Goal: Transaction & Acquisition: Purchase product/service

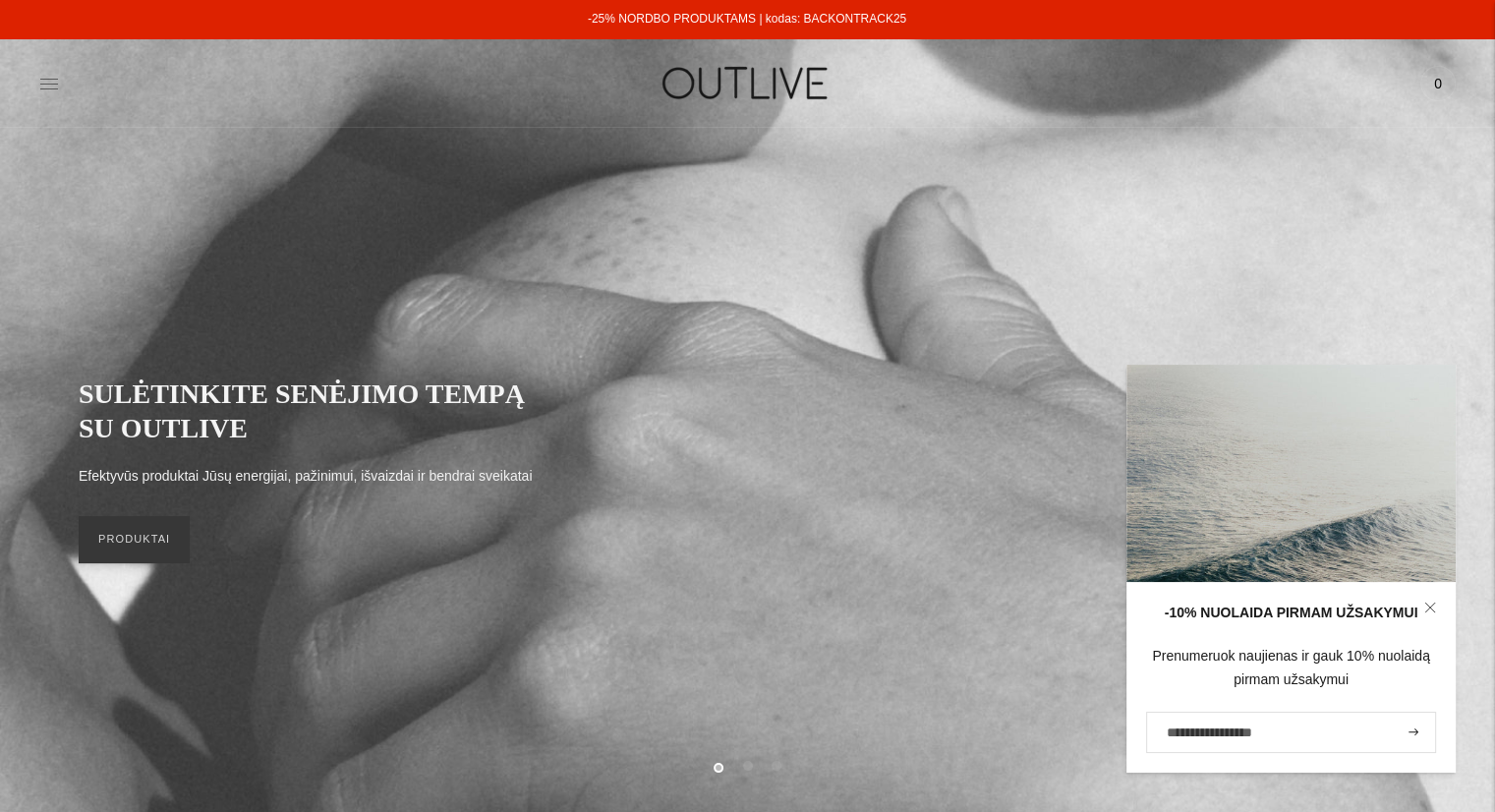
click at [53, 81] on icon at bounding box center [50, 83] width 20 height 20
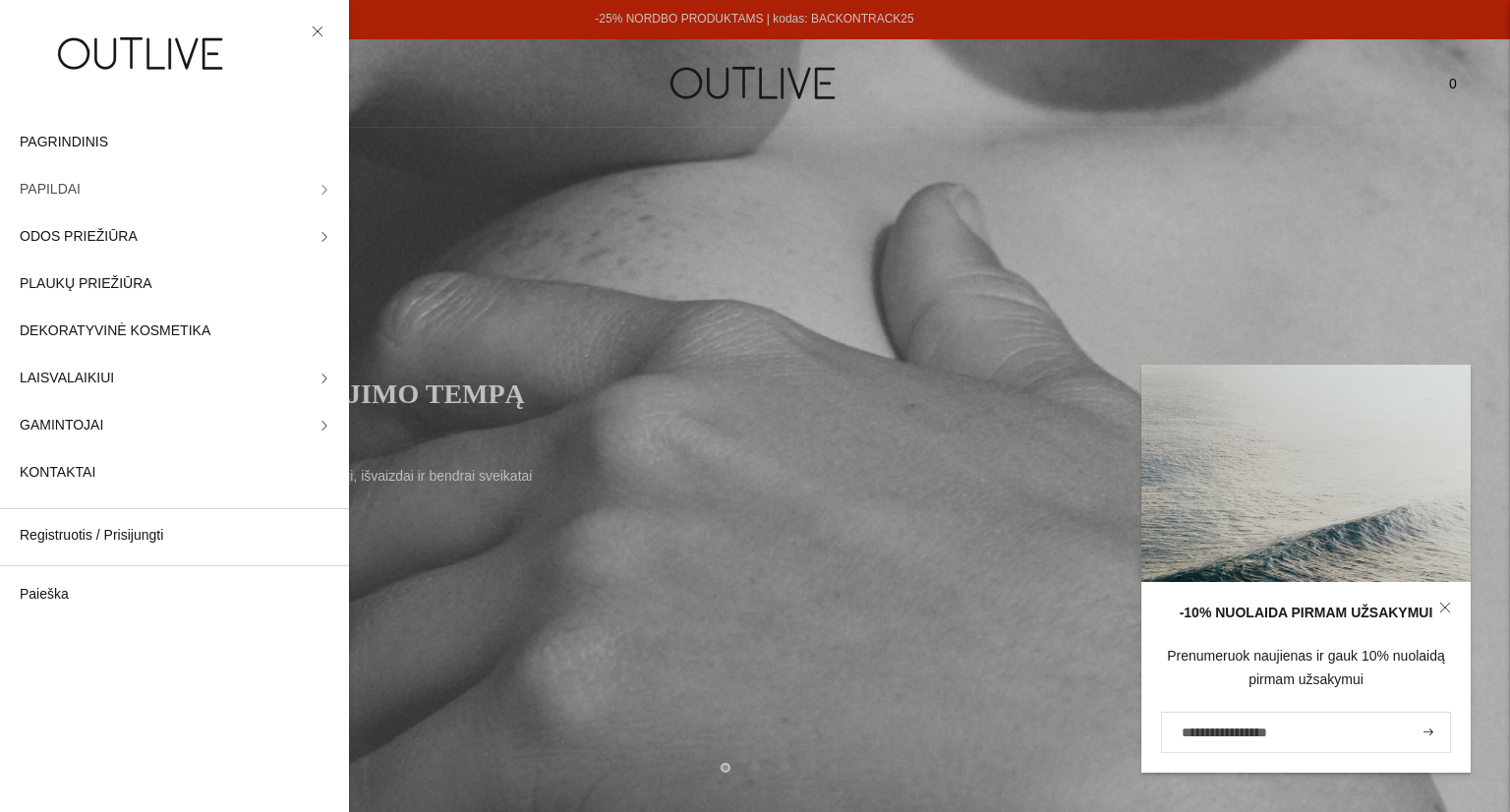
click at [319, 191] on icon at bounding box center [324, 190] width 10 height 10
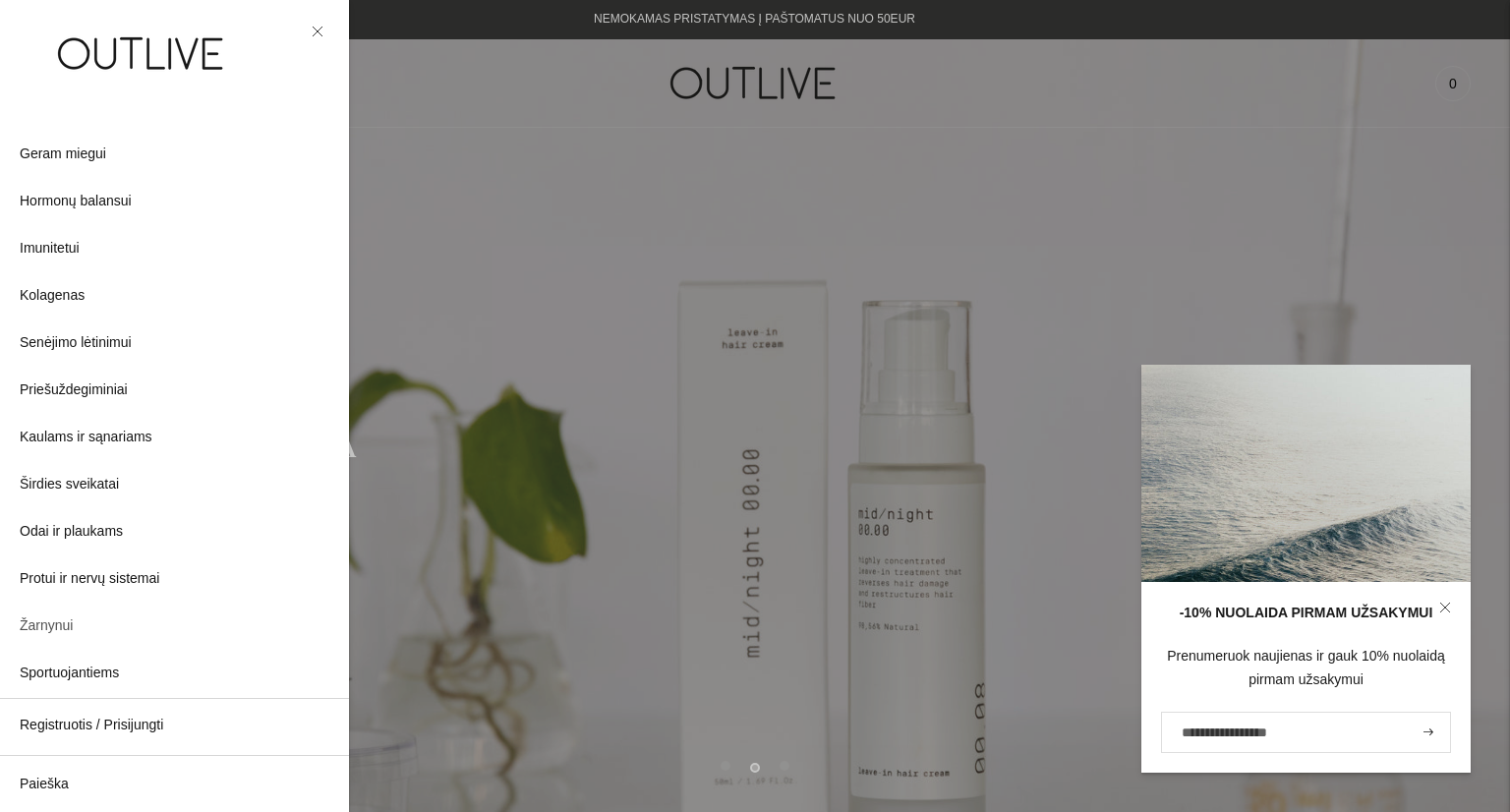
scroll to position [295, 0]
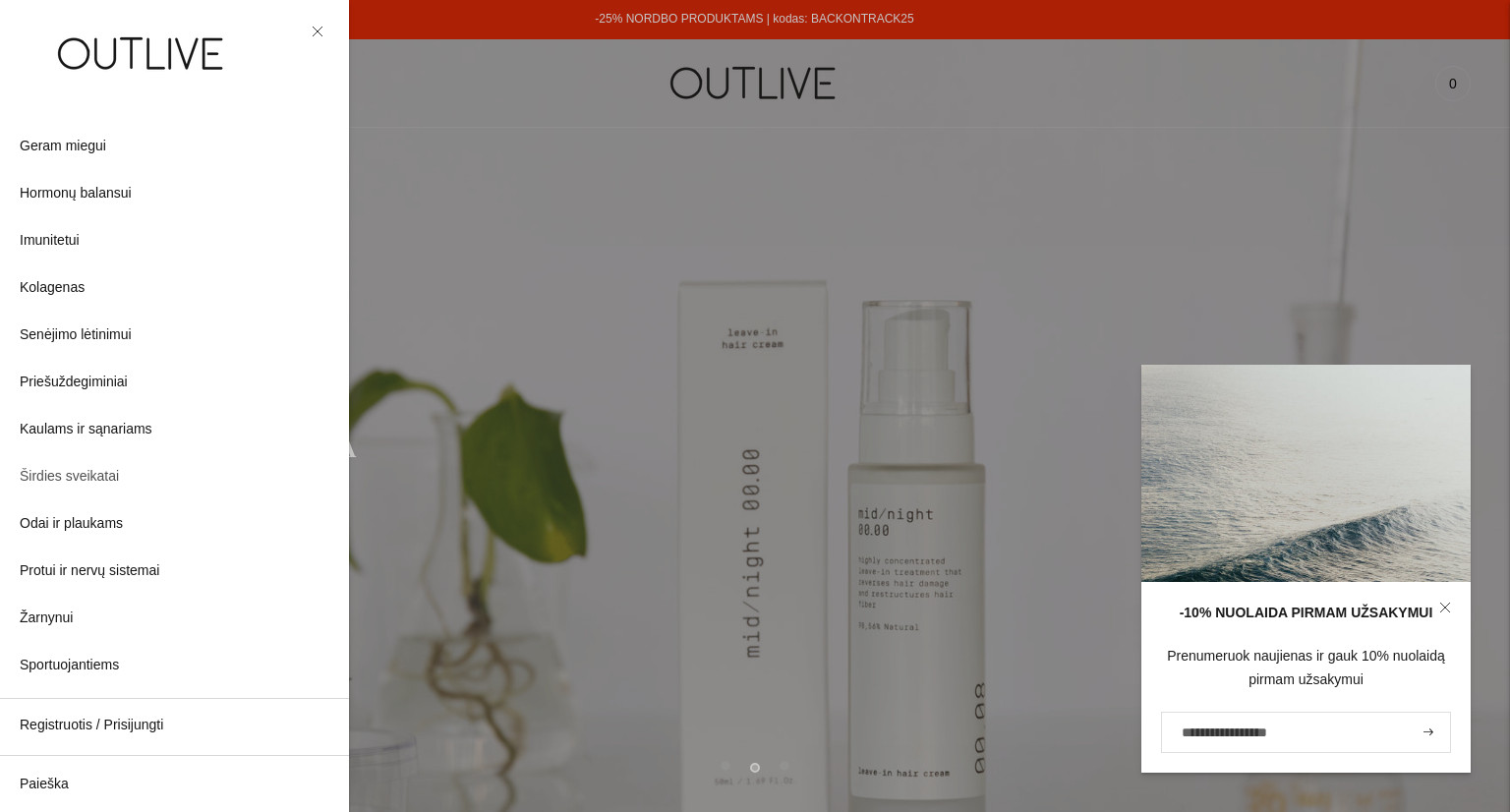
click at [74, 479] on span "Širdies sveikatai" at bounding box center [69, 476] width 99 height 24
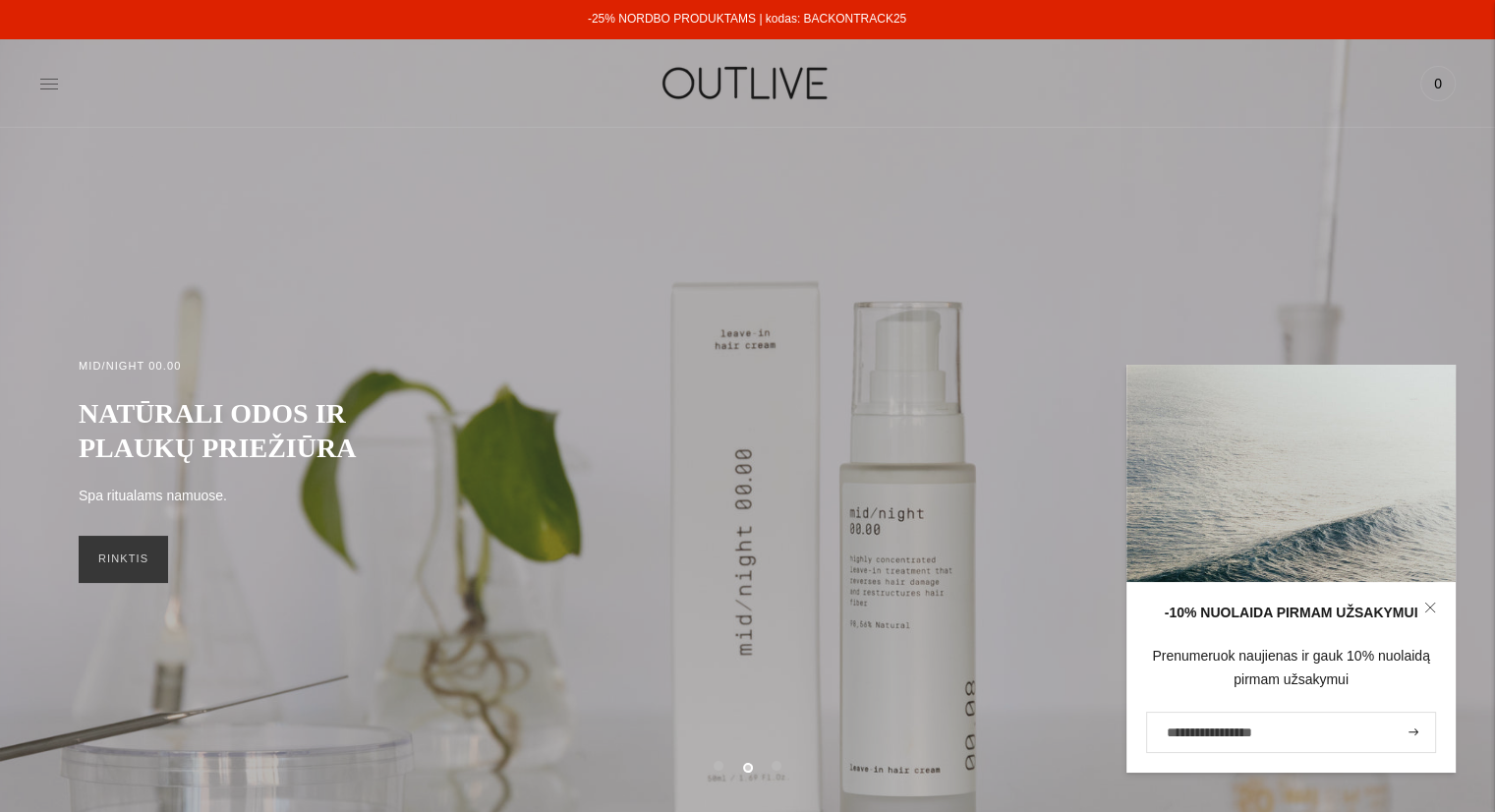
click at [49, 82] on icon at bounding box center [50, 83] width 20 height 20
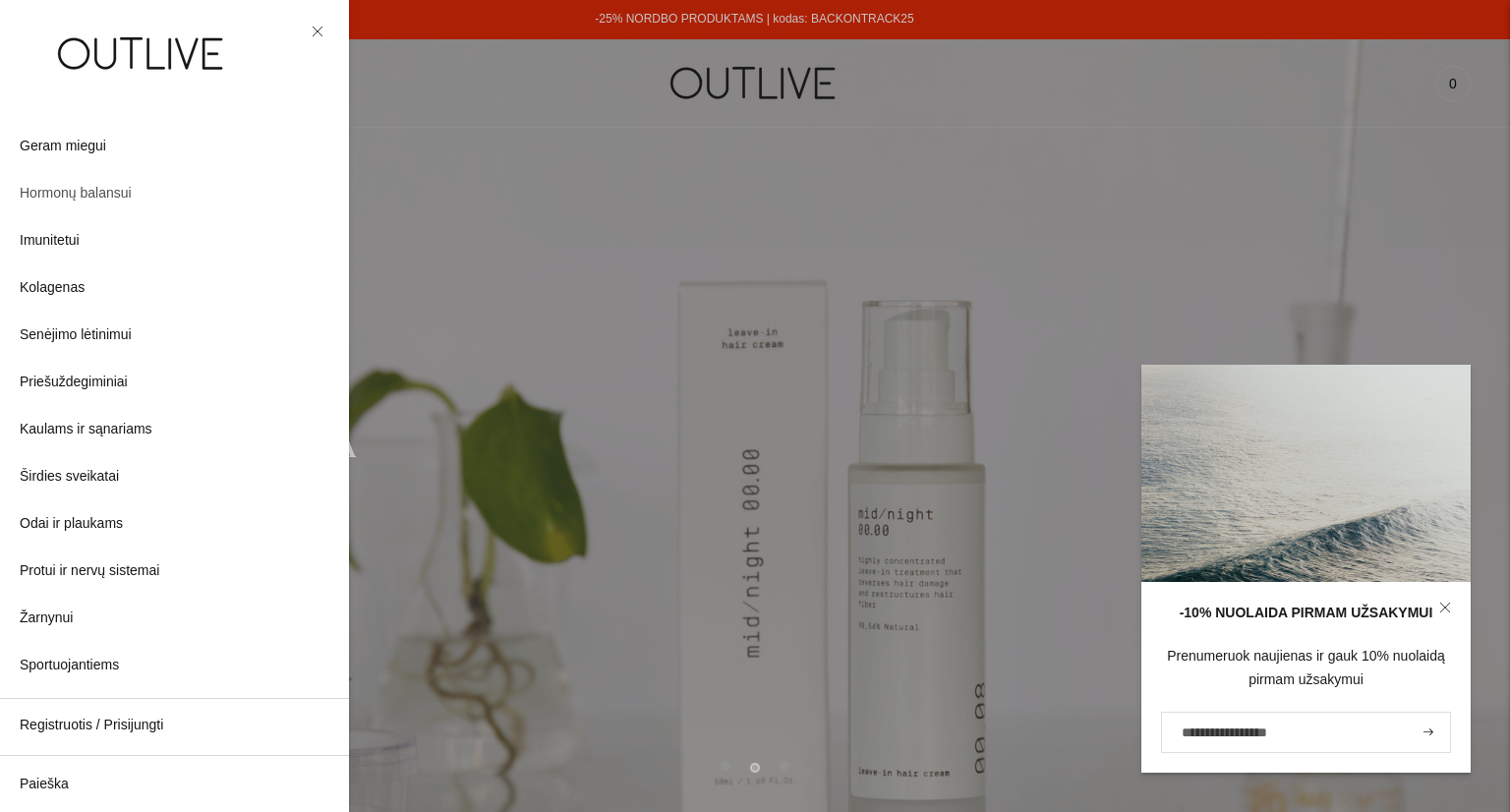
click at [101, 197] on span "Hormonų balansui" at bounding box center [75, 194] width 112 height 24
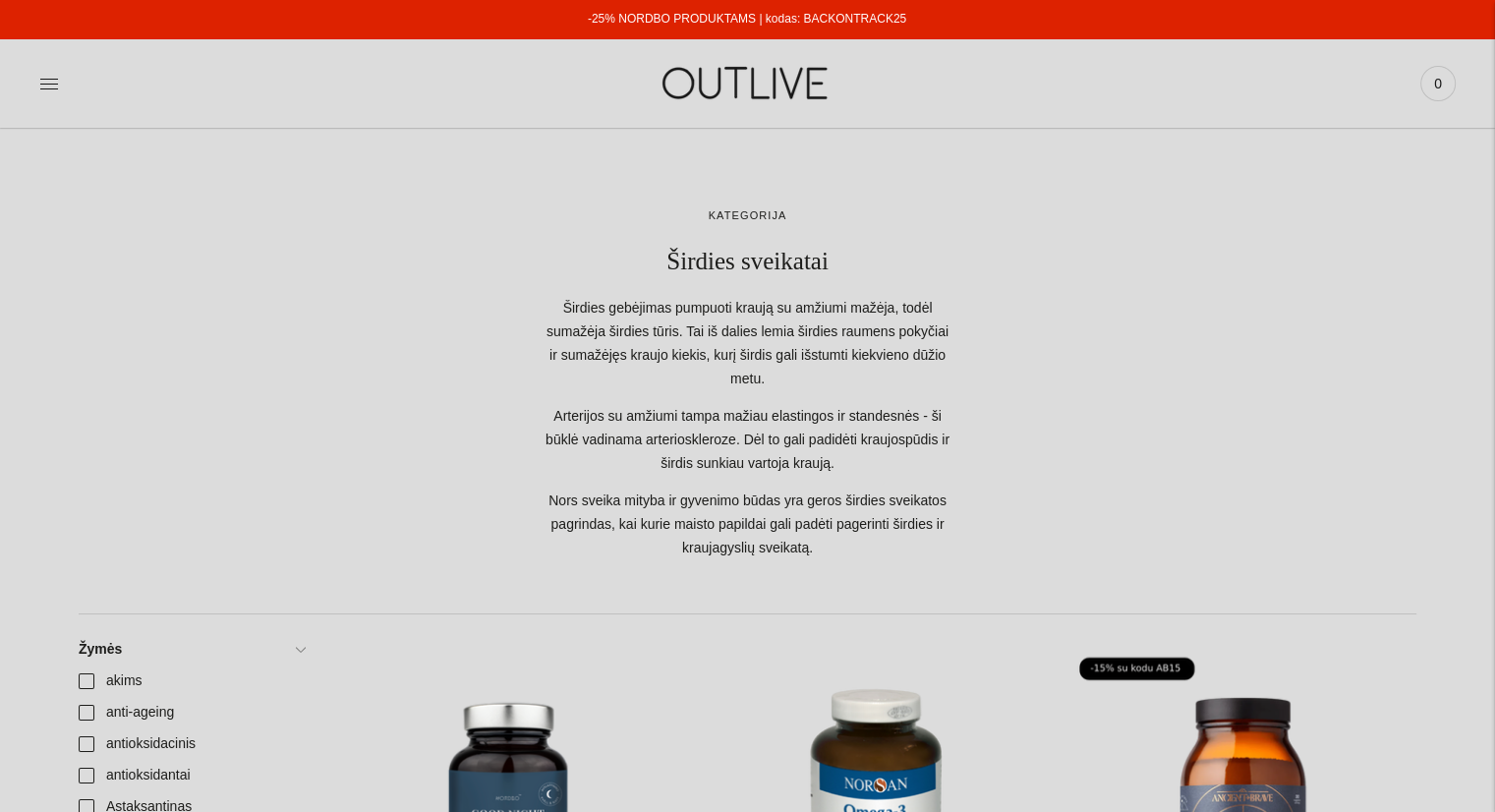
scroll to position [589, 0]
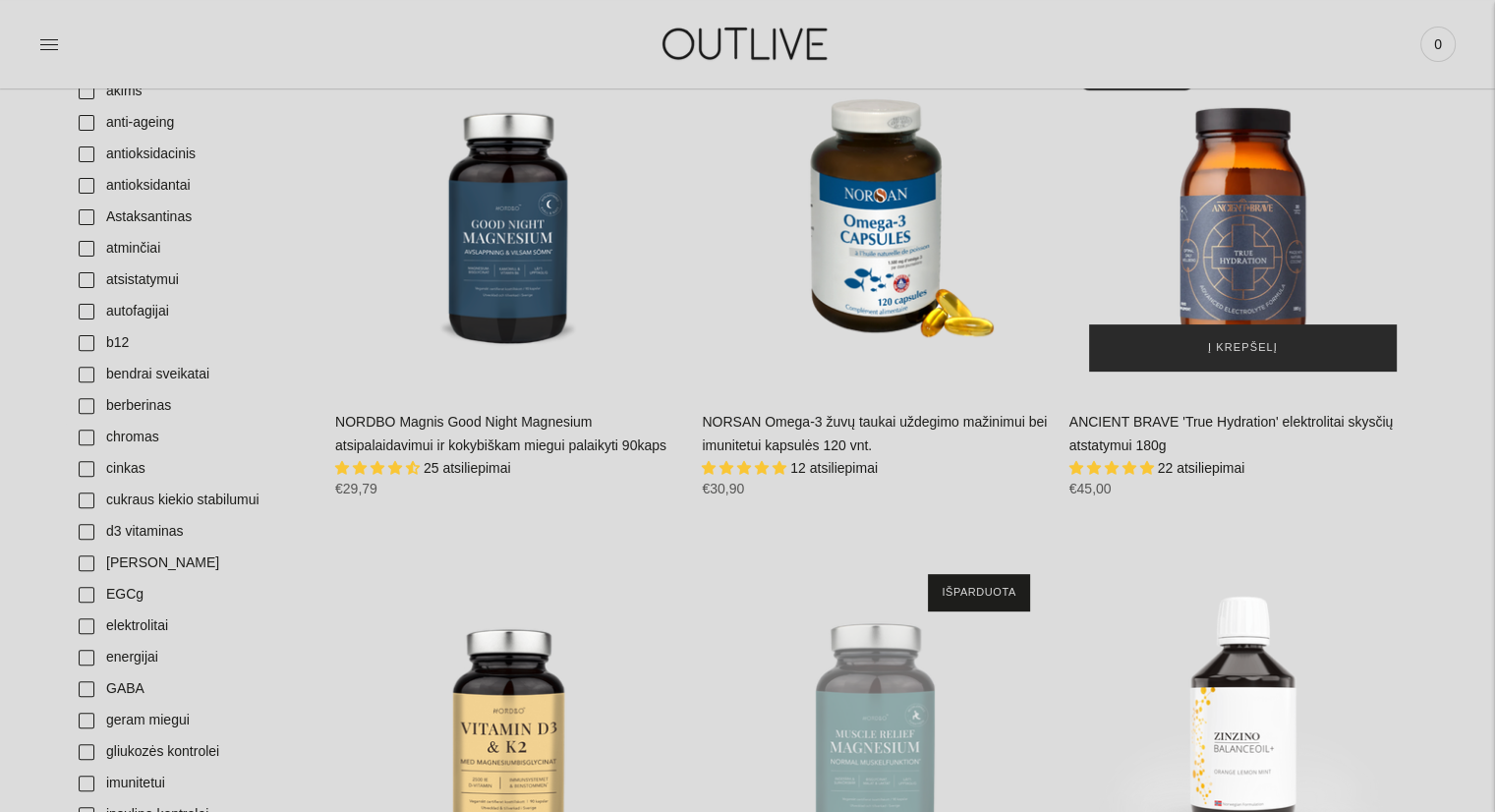
click at [1242, 355] on span "Į krepšelį" at bounding box center [1243, 348] width 69 height 20
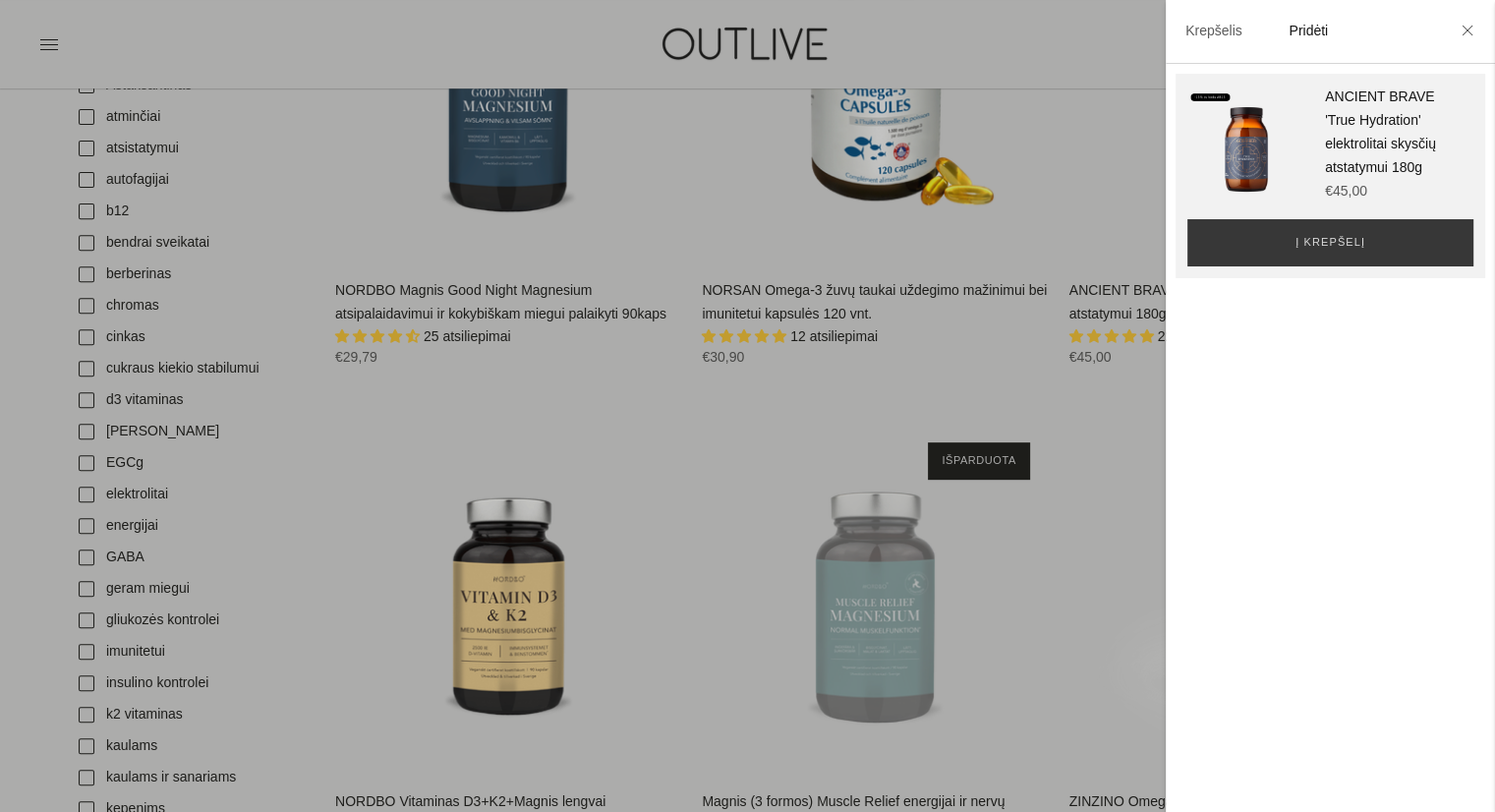
scroll to position [786, 0]
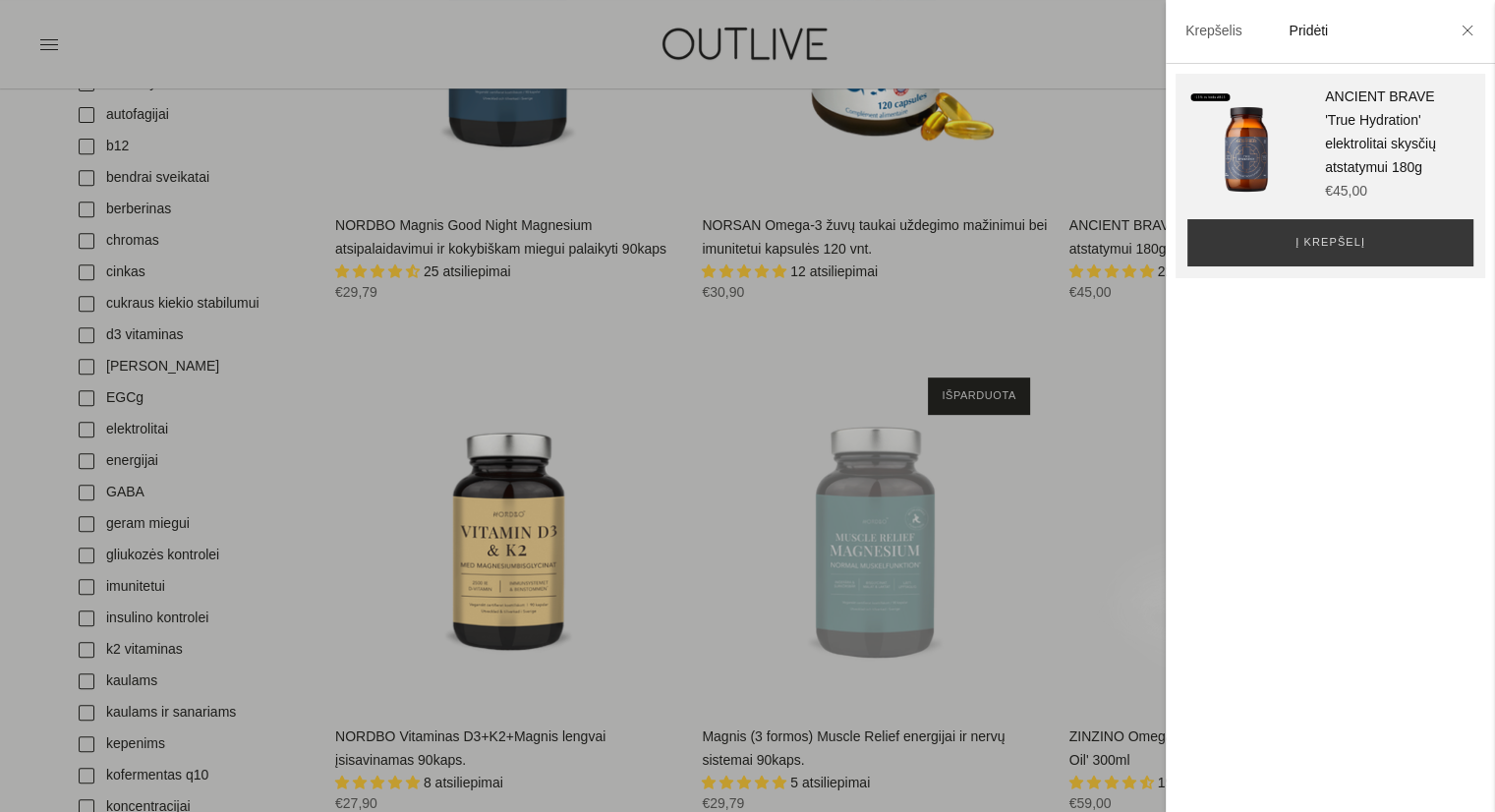
click at [1015, 590] on div at bounding box center [747, 406] width 1495 height 812
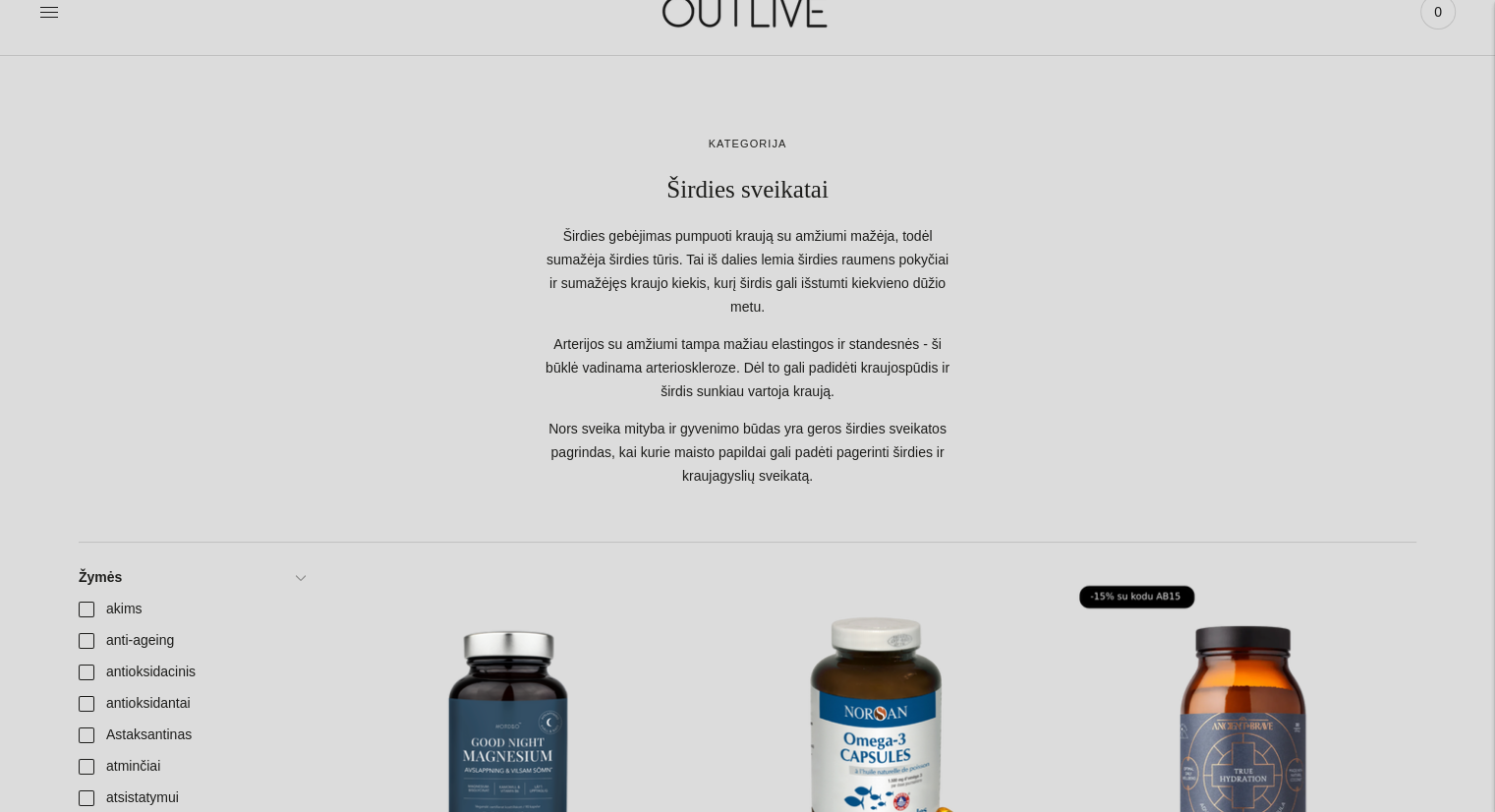
scroll to position [0, 0]
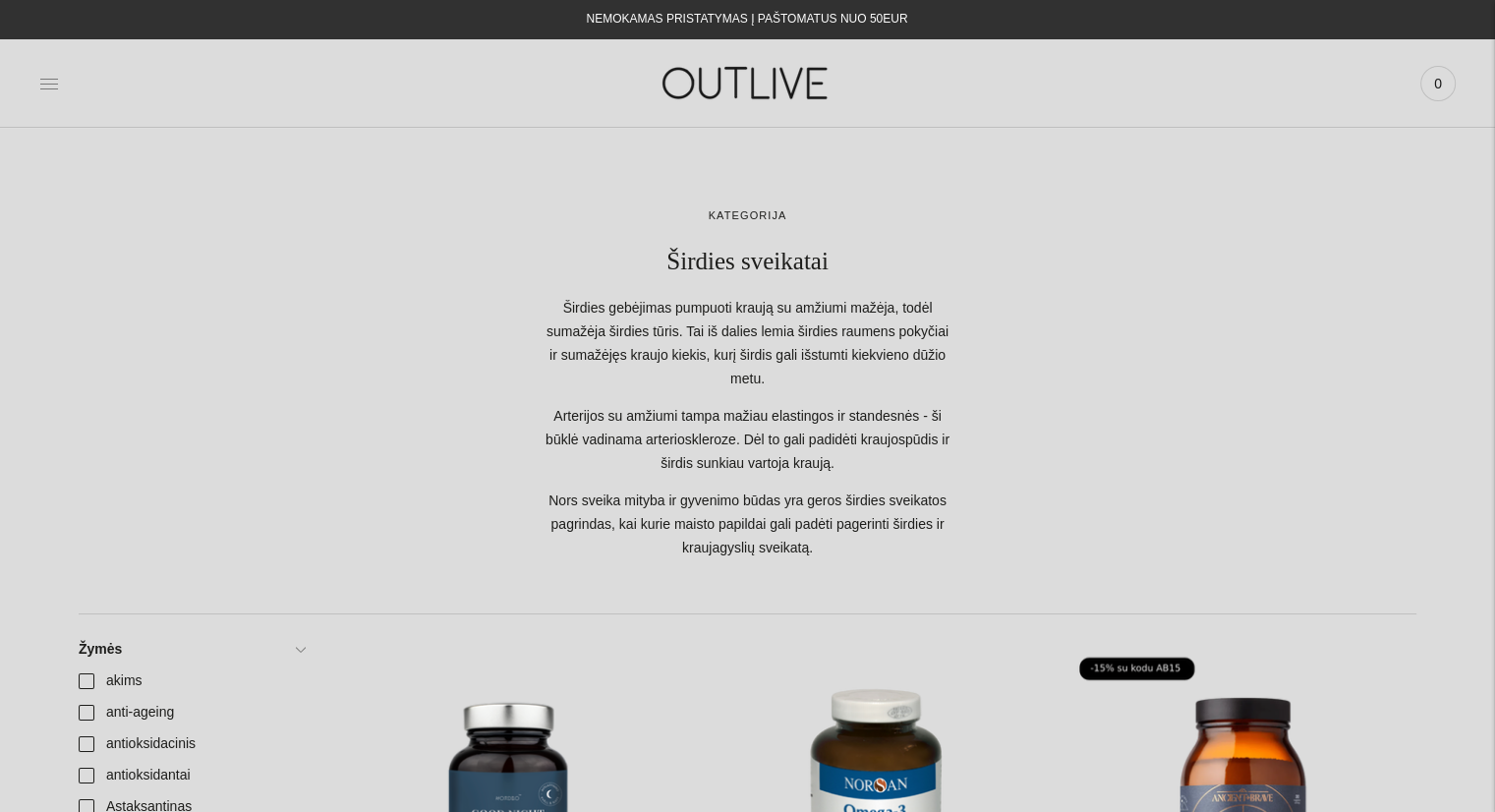
click at [48, 88] on icon at bounding box center [50, 83] width 18 height 10
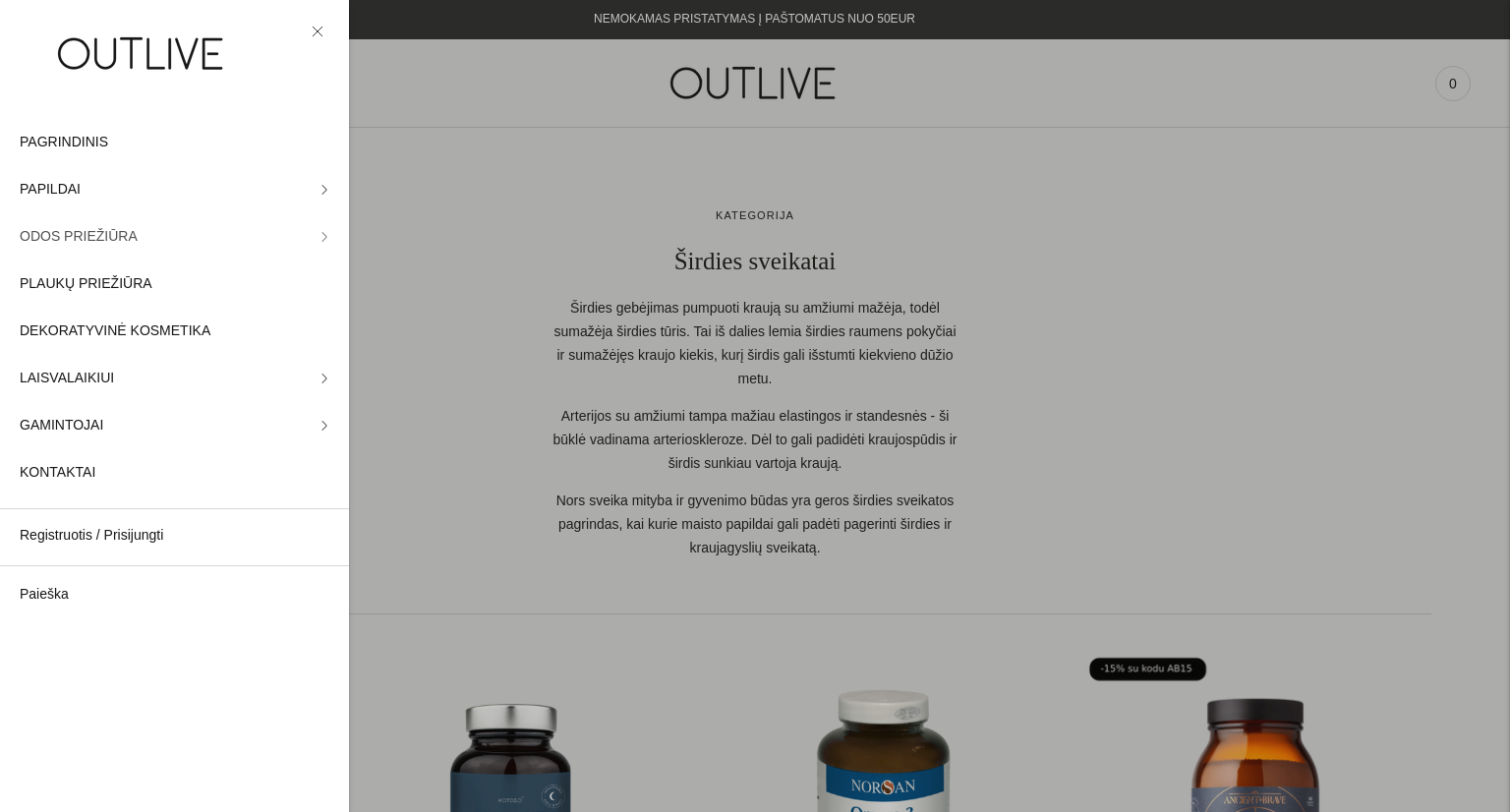
click at [244, 233] on link "ODOS PRIEŽIŪRA" at bounding box center [174, 237] width 349 height 48
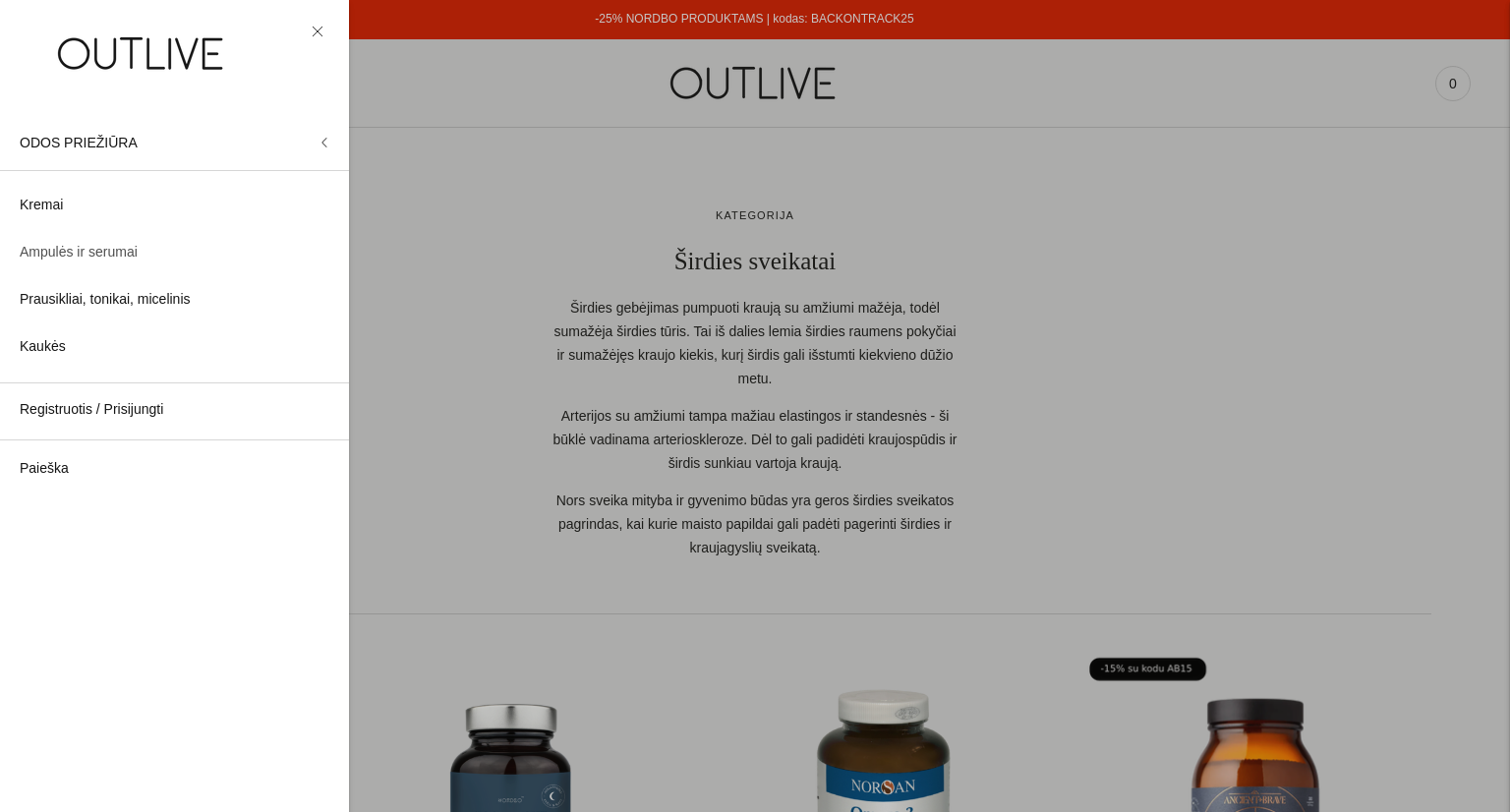
click at [135, 246] on span "Ampulės ir serumai" at bounding box center [78, 253] width 118 height 24
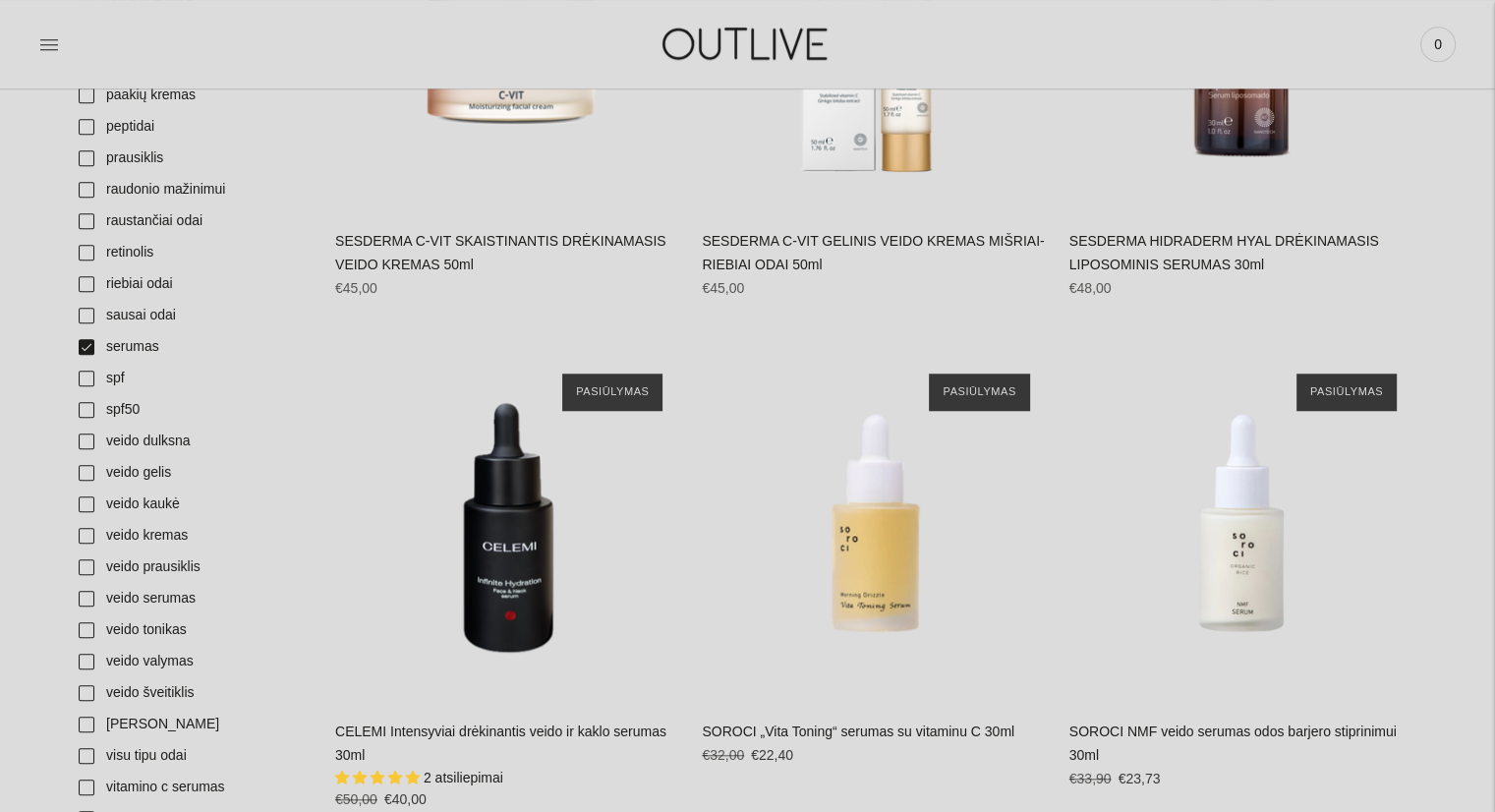
scroll to position [1769, 0]
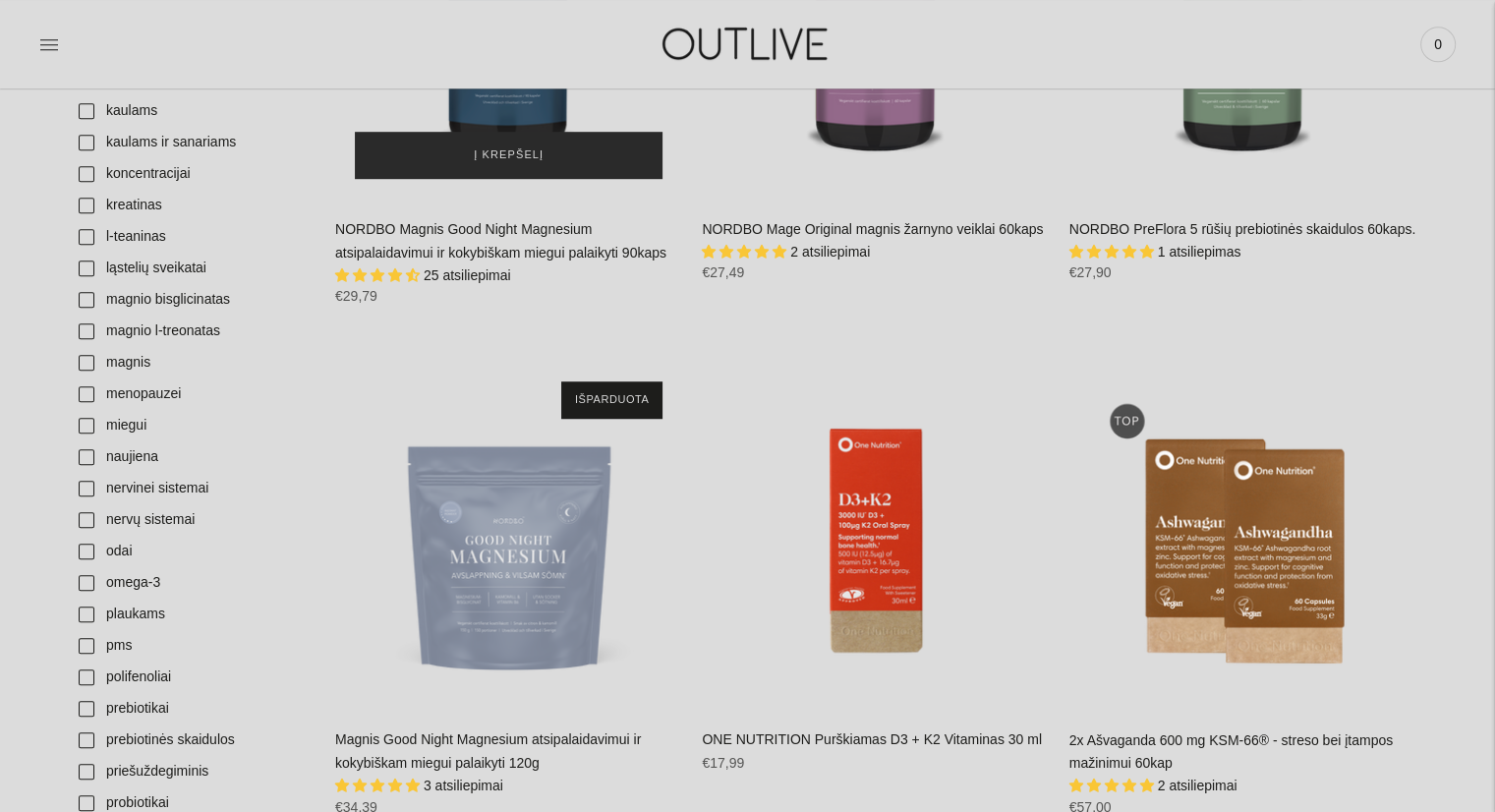
scroll to position [982, 0]
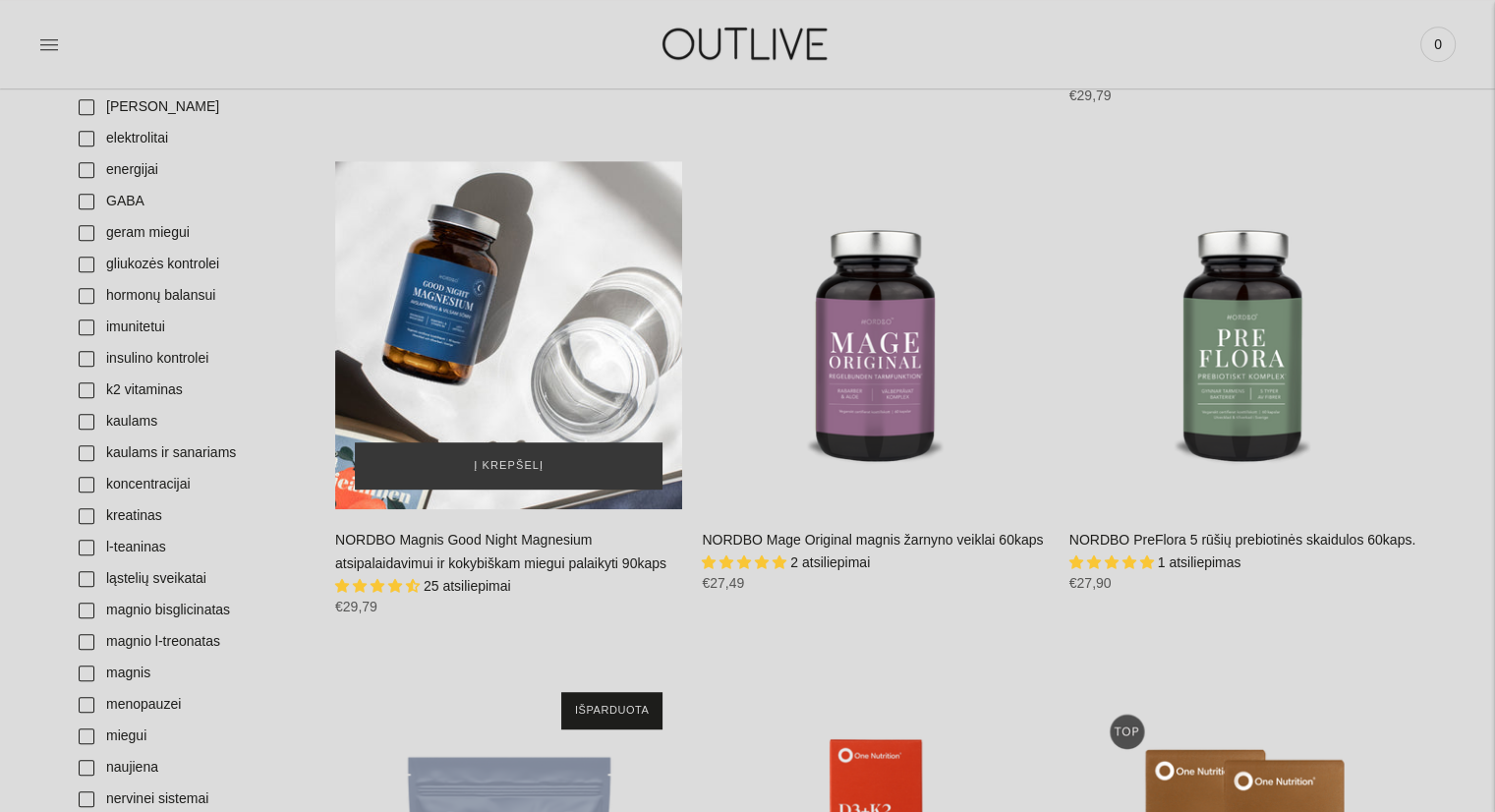
click at [513, 337] on div "NORDBO Magnis Good Night Magnesium atsipalaidavimui ir kokybiškam miegui palaik…" at bounding box center [508, 335] width 347 height 347
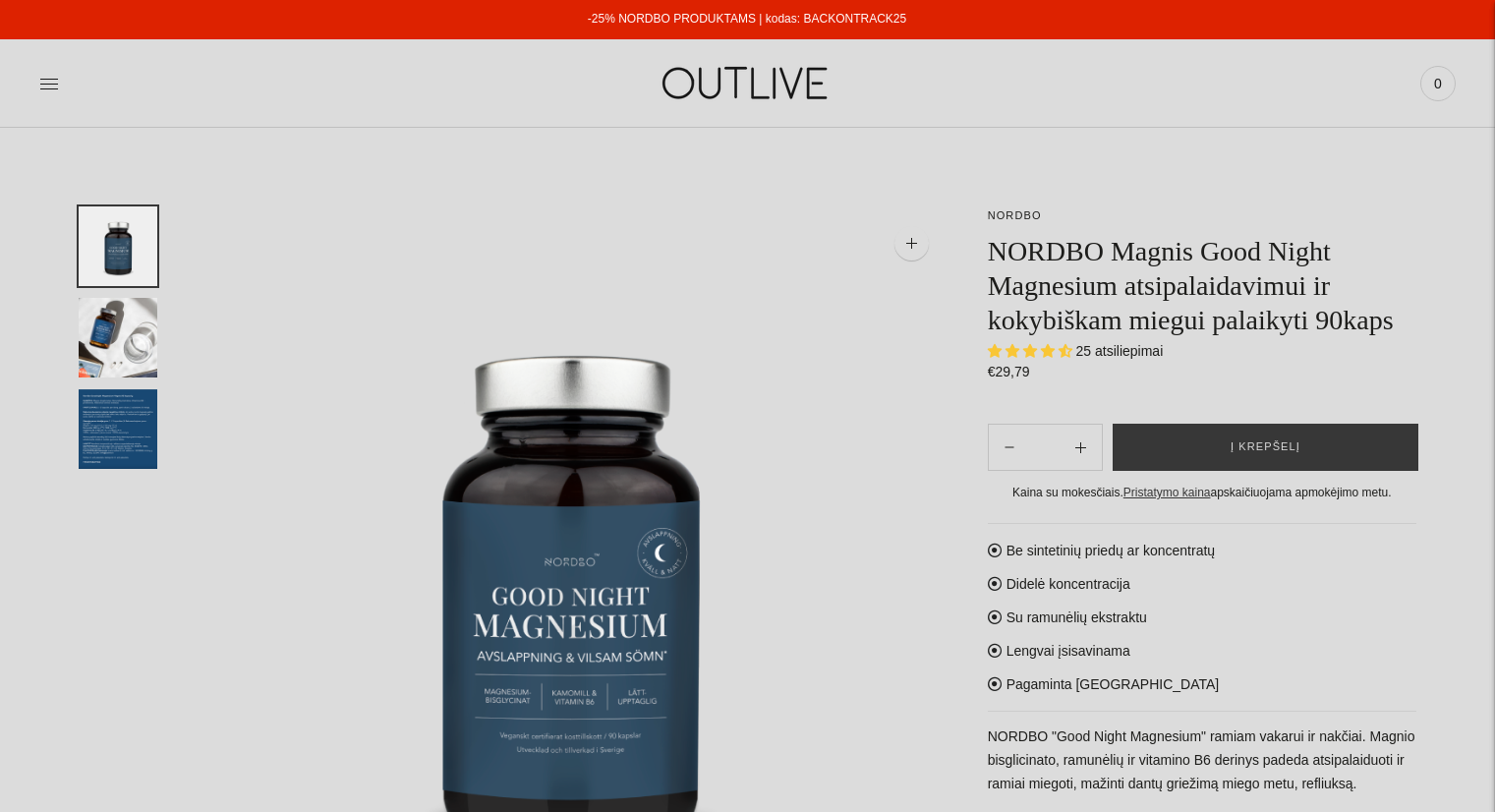
select select "**********"
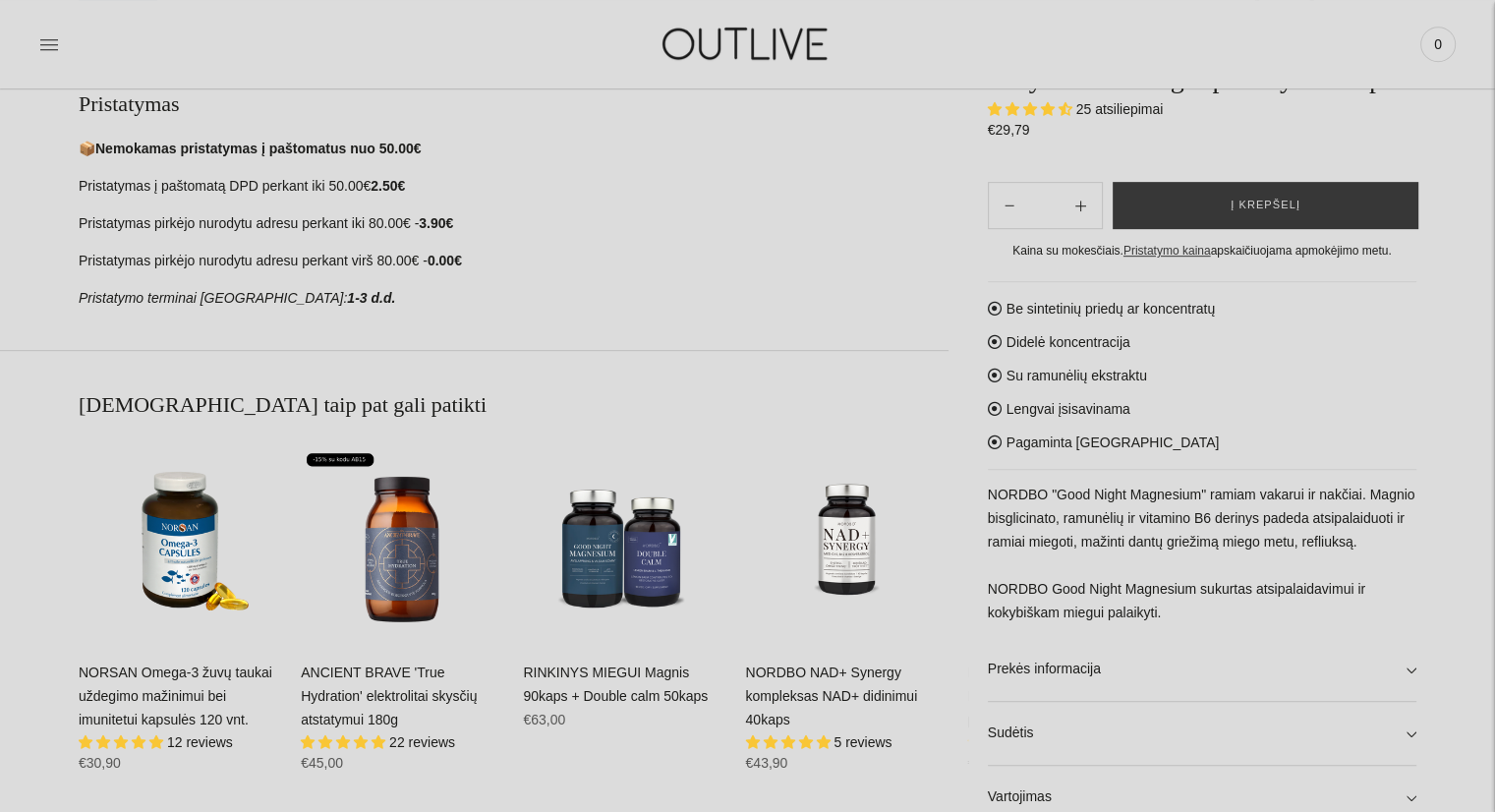
scroll to position [982, 0]
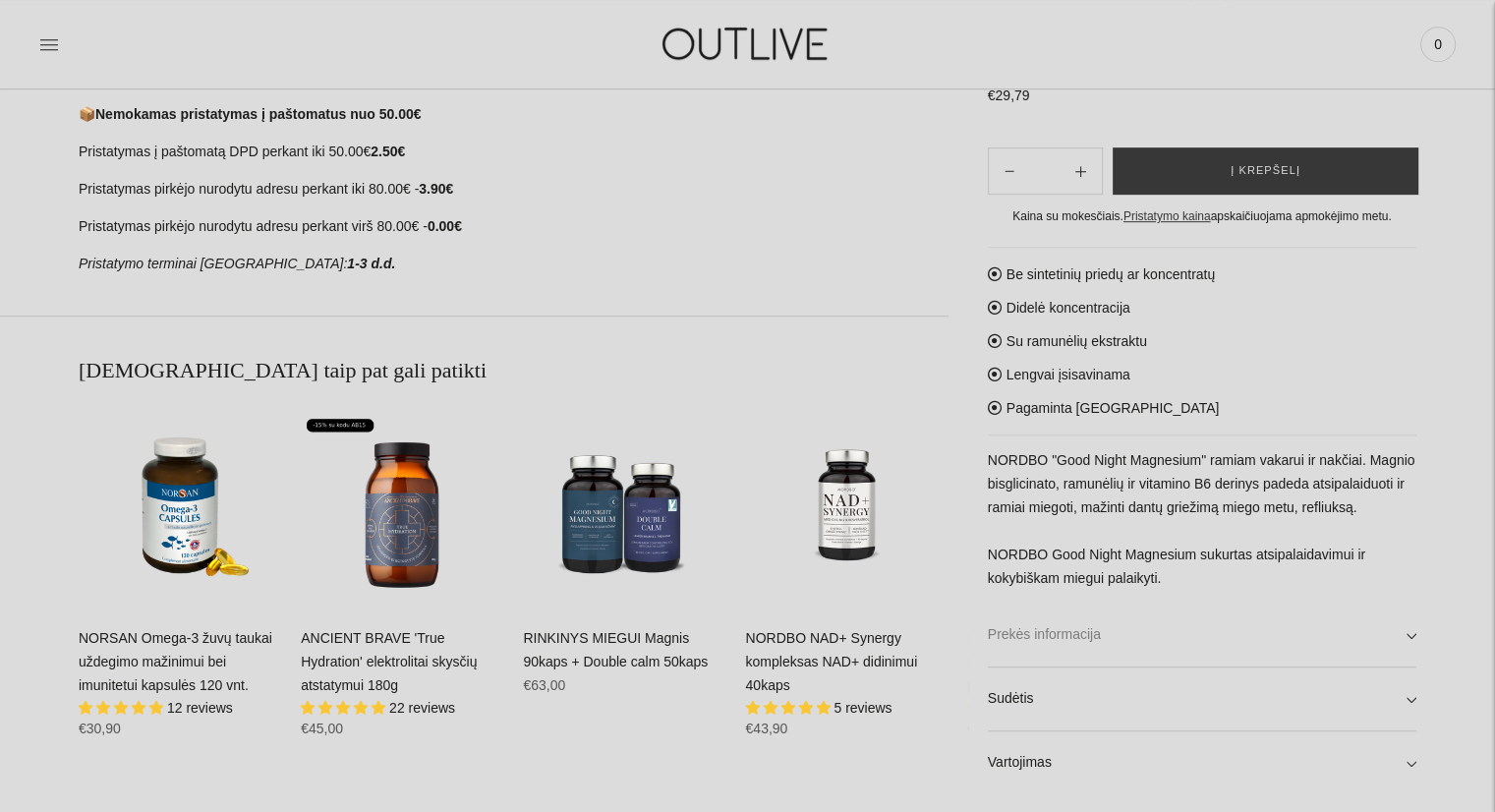
click at [1112, 646] on link "Prekės informacija" at bounding box center [1202, 635] width 429 height 63
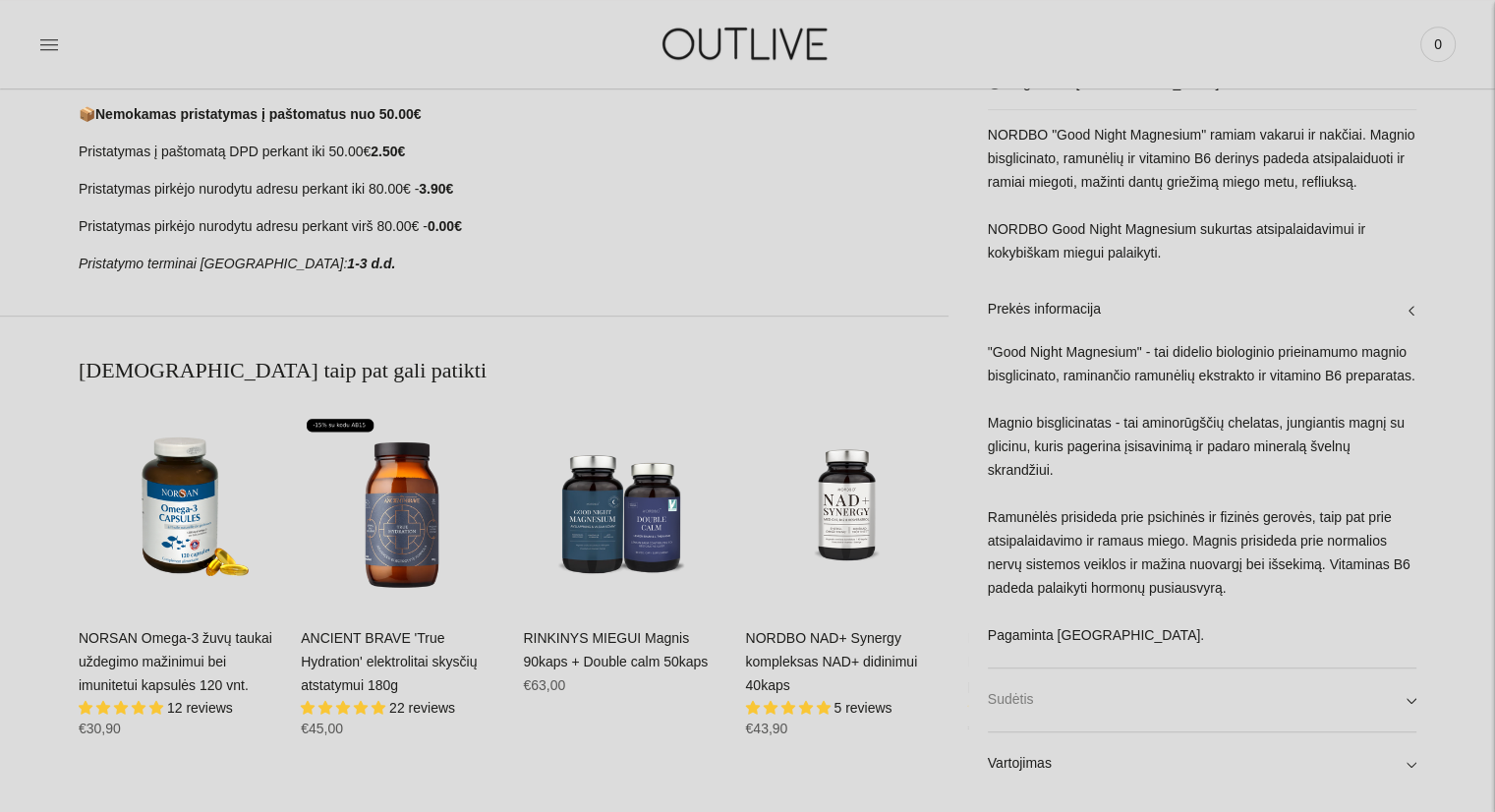
click at [1097, 696] on link "Sudėtis" at bounding box center [1202, 699] width 429 height 63
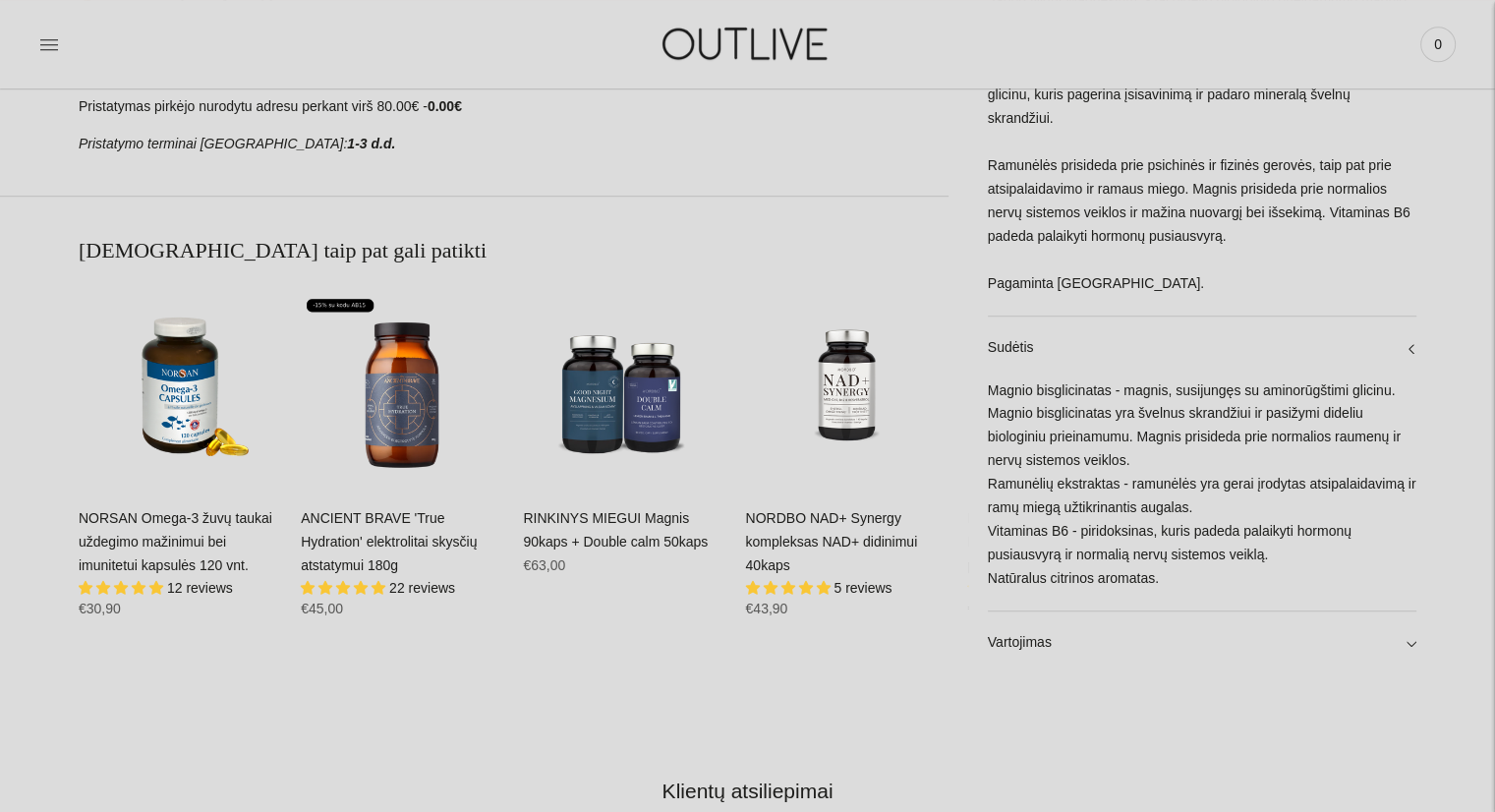
scroll to position [1375, 0]
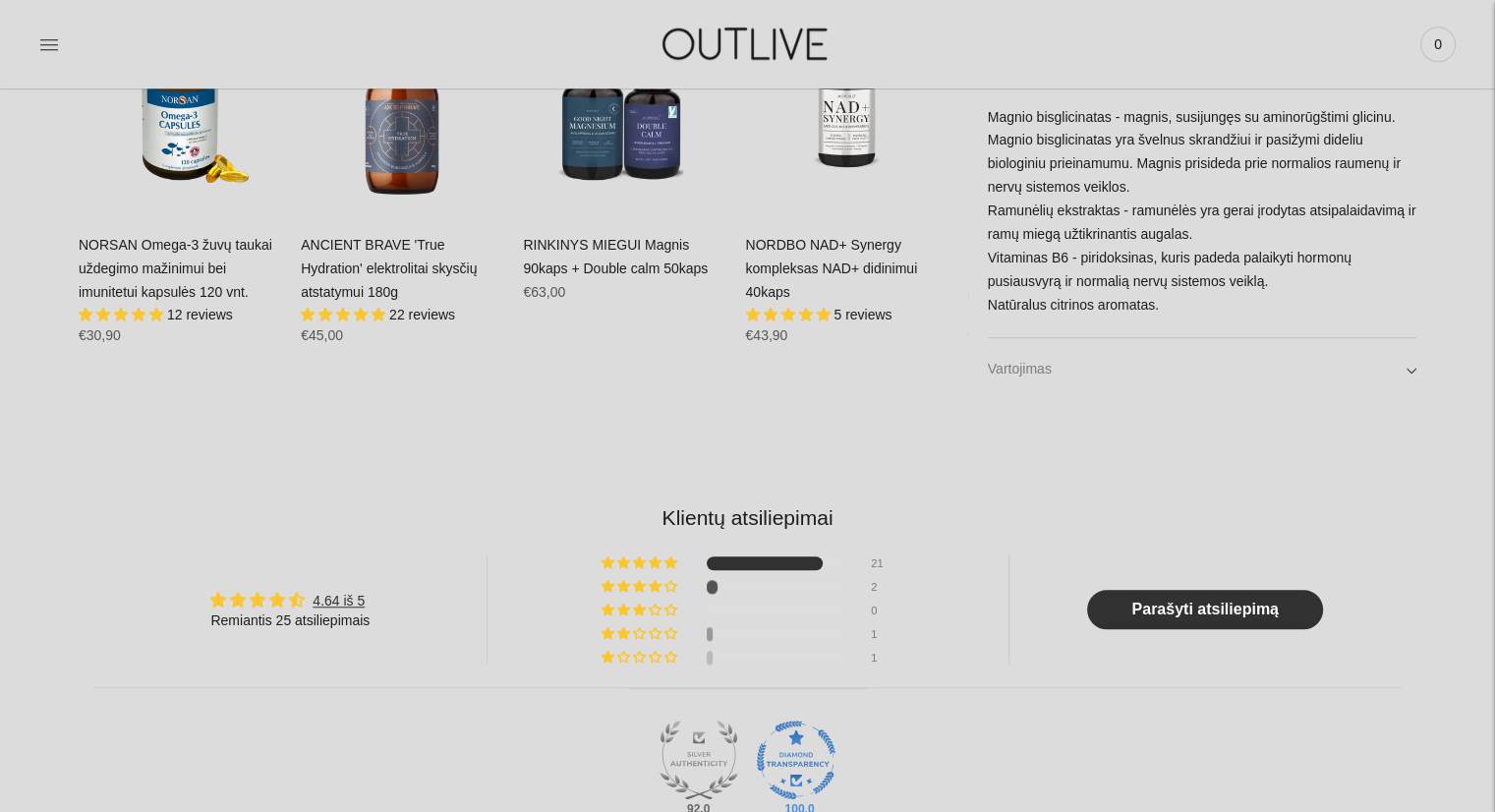
click at [1032, 374] on link "Vartojimas" at bounding box center [1202, 369] width 429 height 63
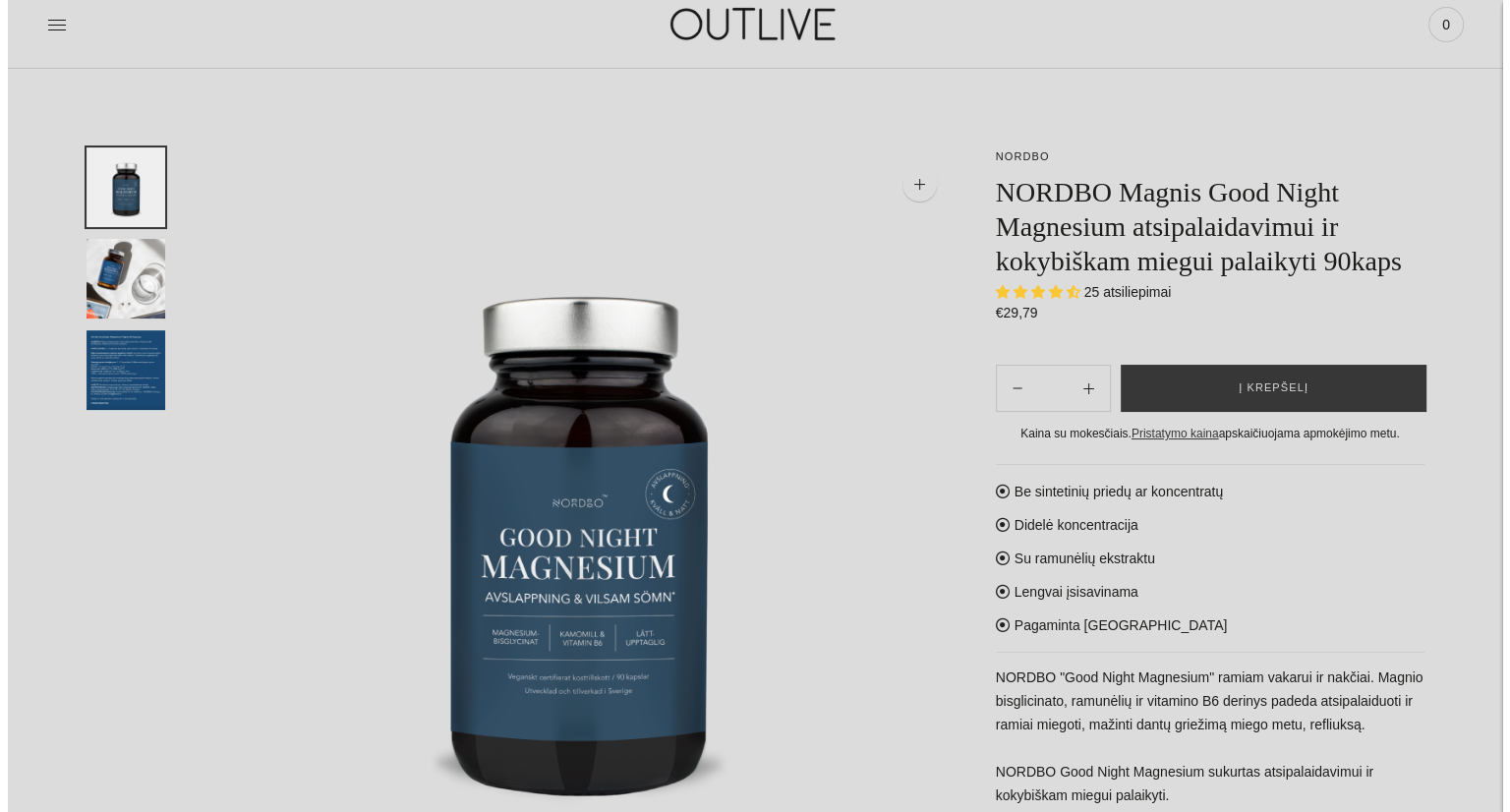
scroll to position [0, 0]
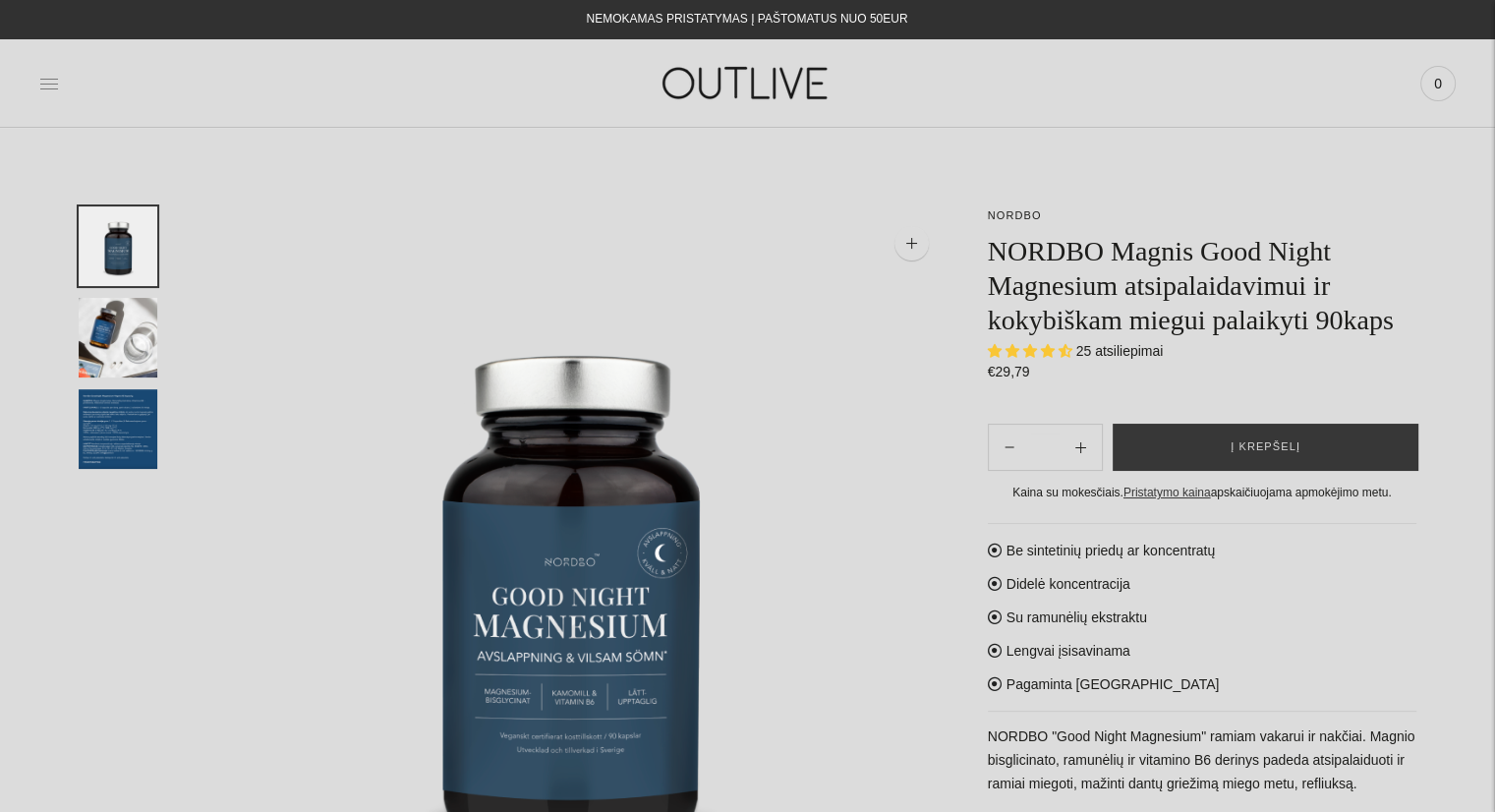
click at [48, 89] on icon at bounding box center [50, 83] width 20 height 20
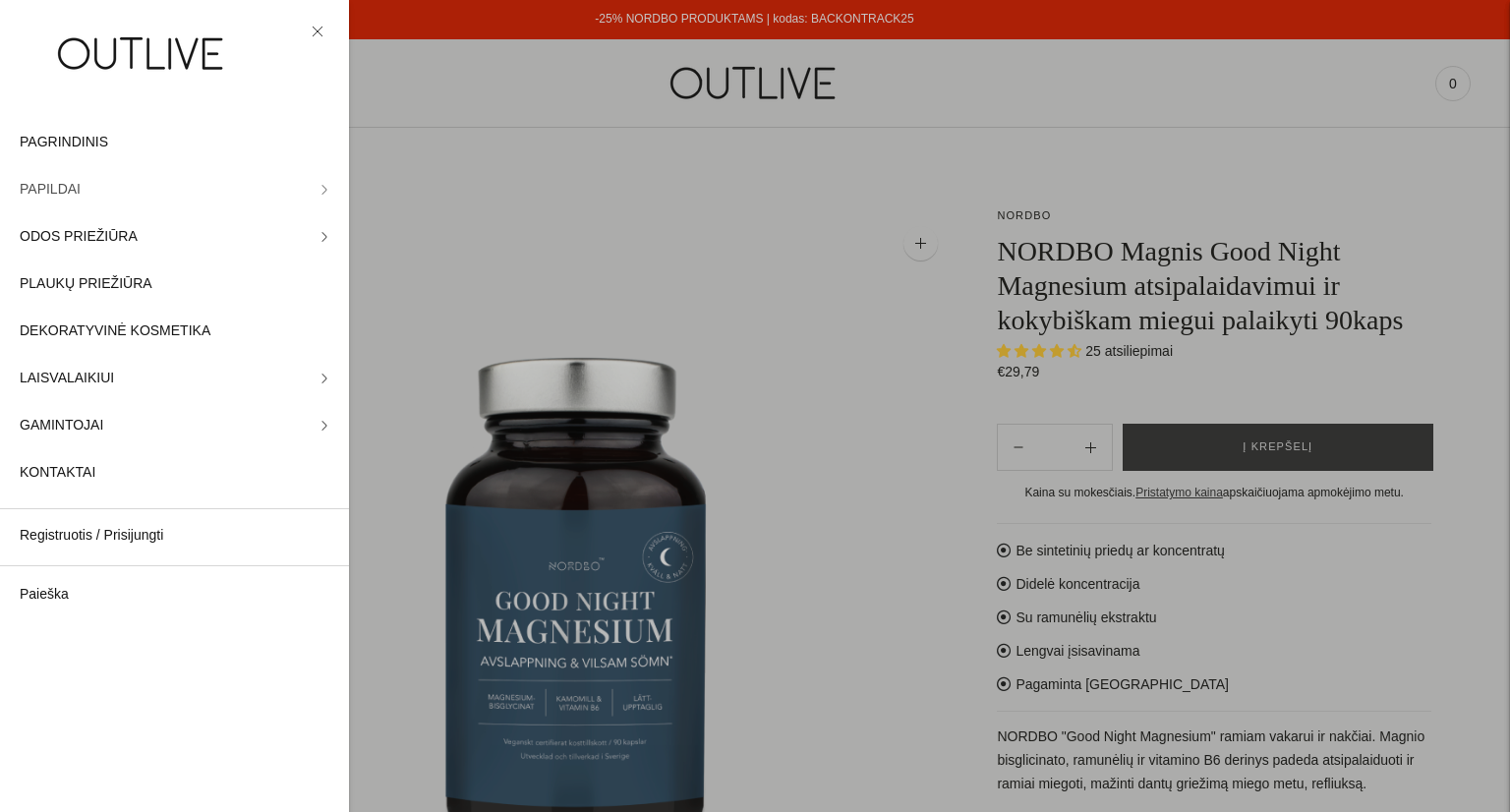
click at [84, 194] on link "PAPILDAI" at bounding box center [174, 190] width 349 height 48
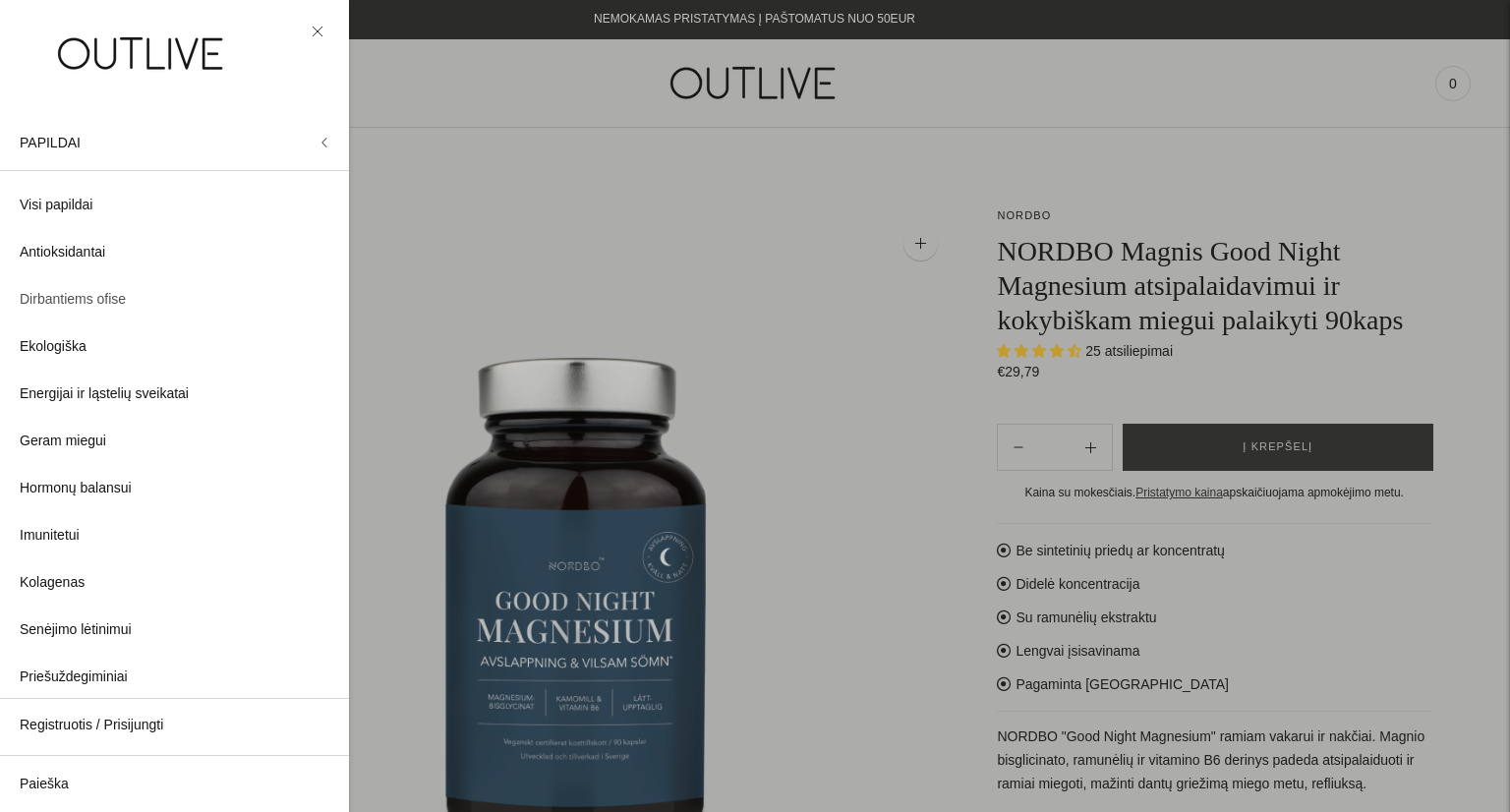
click at [100, 307] on span "Dirbantiems ofise" at bounding box center [72, 300] width 106 height 24
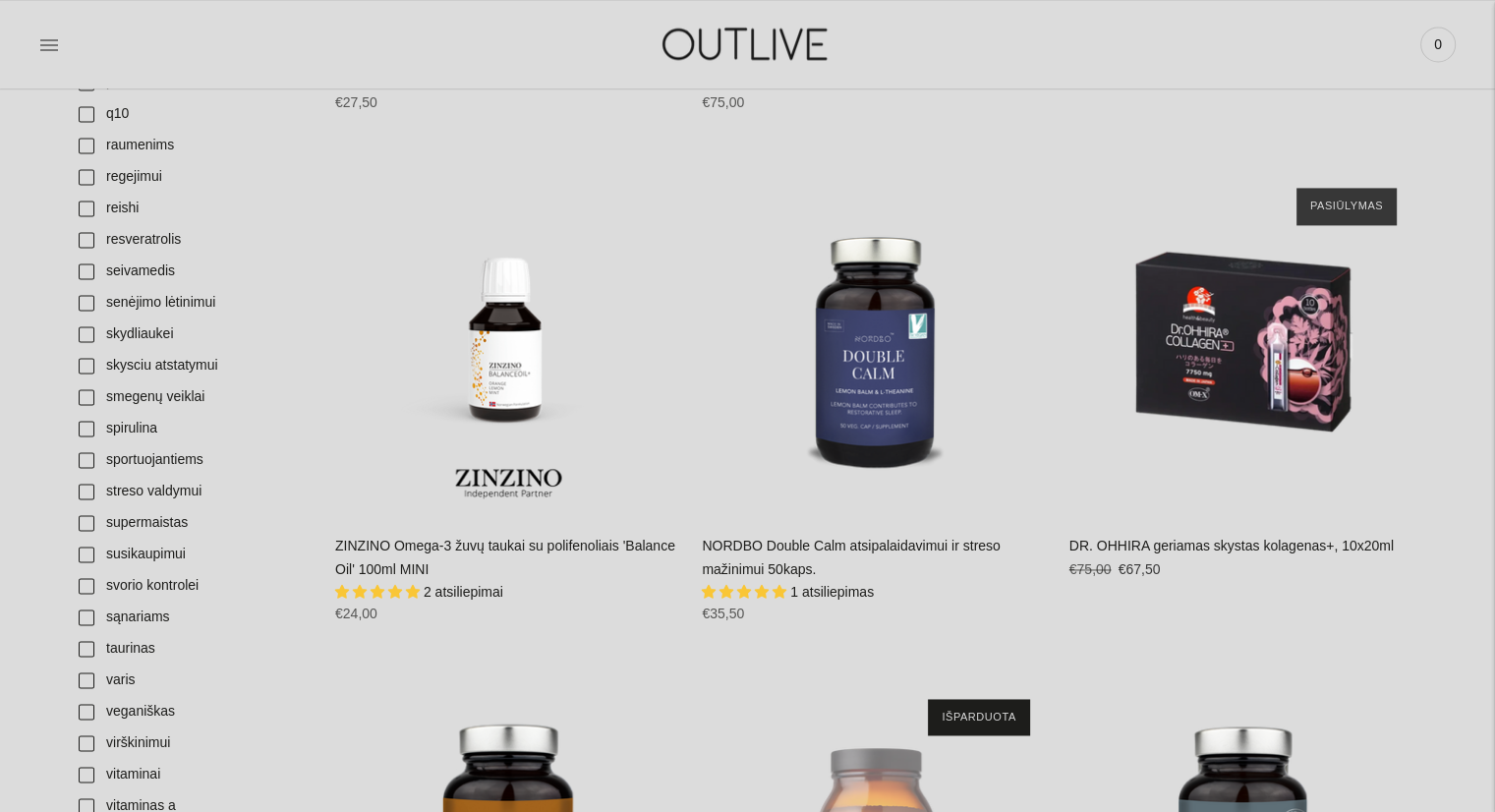
scroll to position [2653, 0]
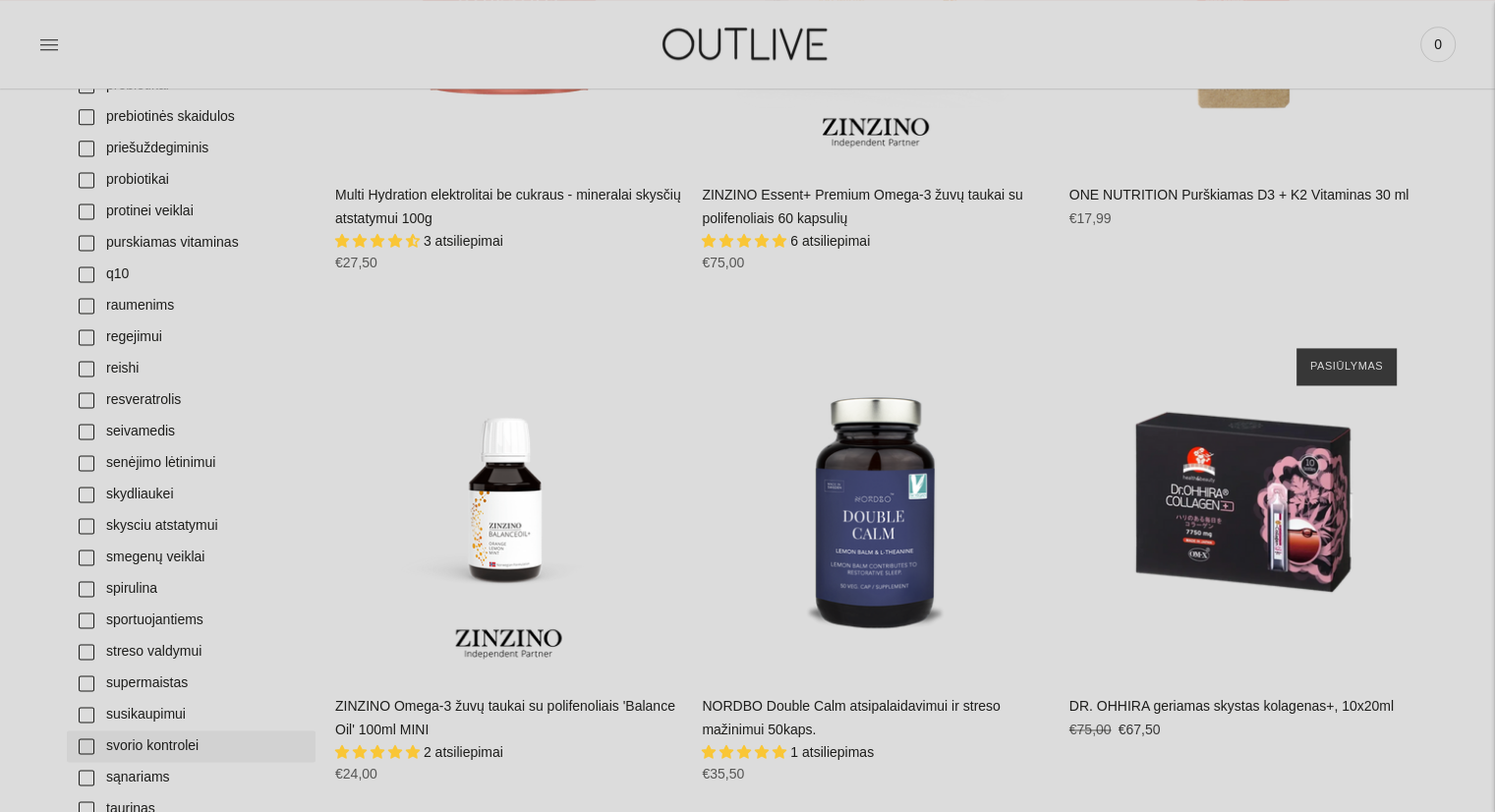
click at [81, 730] on link "svorio kontrolei" at bounding box center [190, 746] width 249 height 32
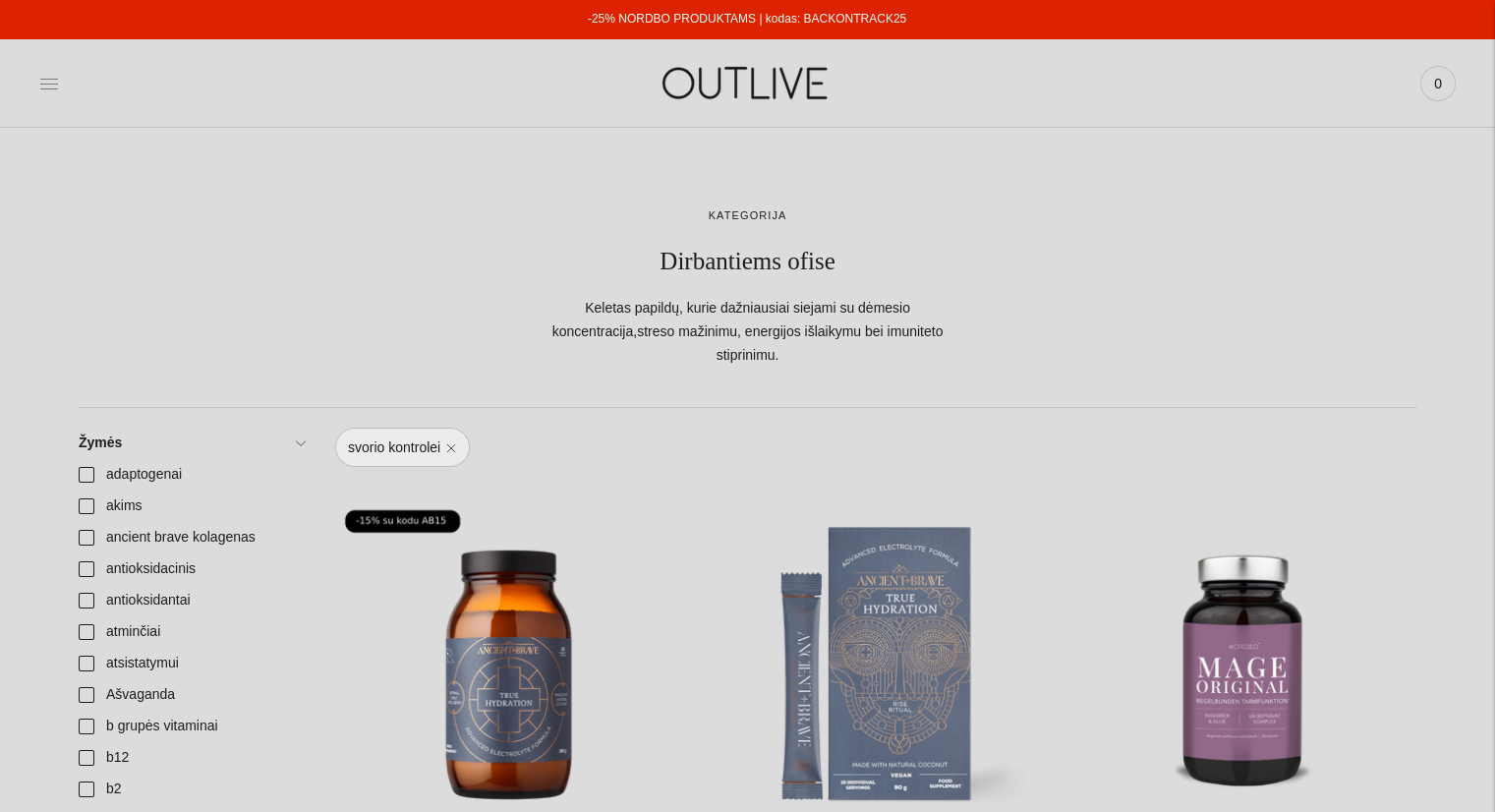
click at [46, 82] on icon at bounding box center [50, 83] width 20 height 20
